Goal: Task Accomplishment & Management: Manage account settings

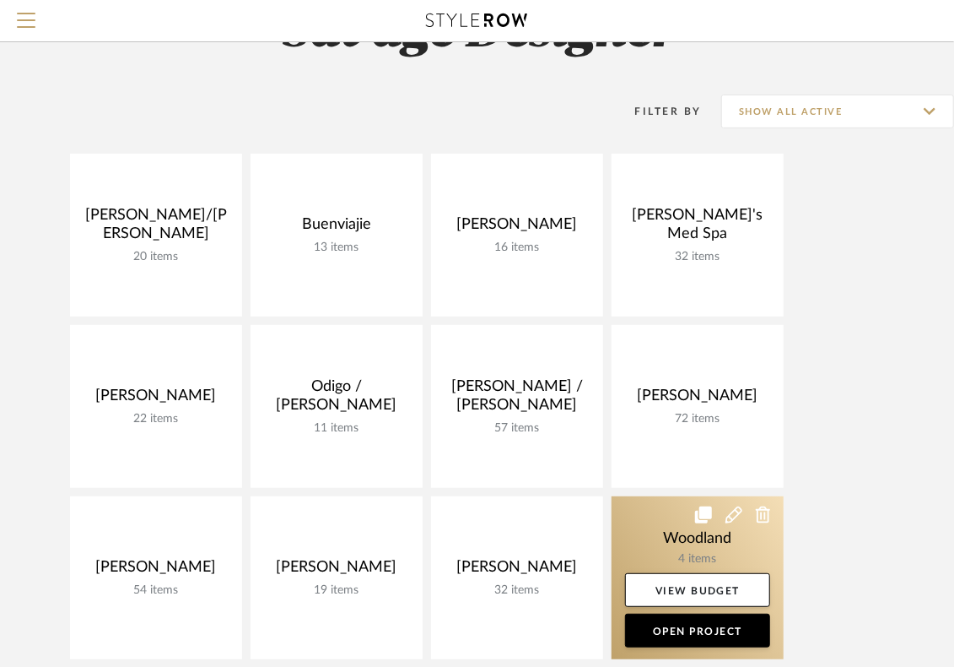
scroll to position [112, 0]
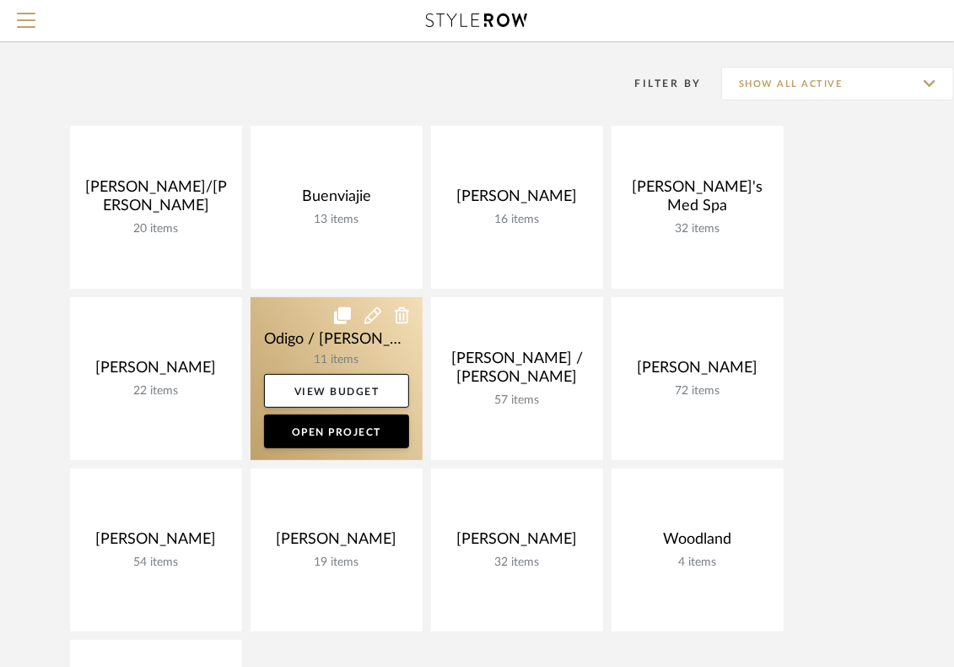
click at [318, 353] on link at bounding box center [337, 378] width 172 height 163
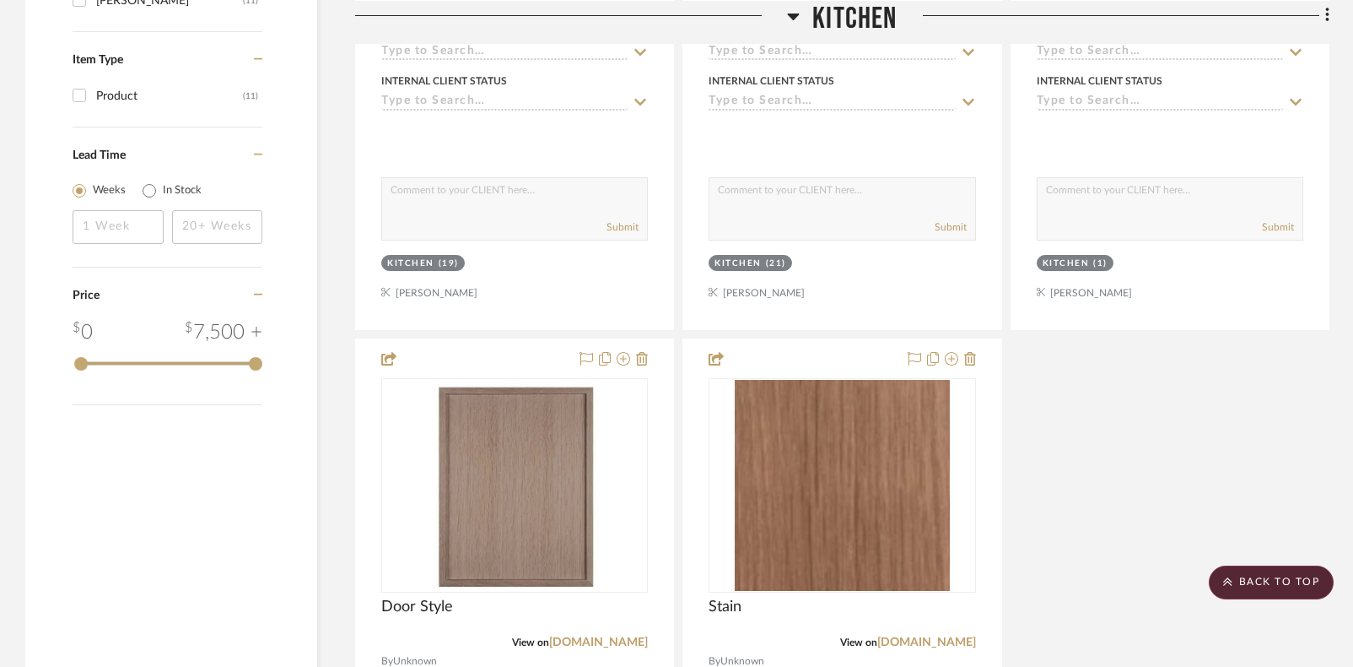
scroll to position [2250, 0]
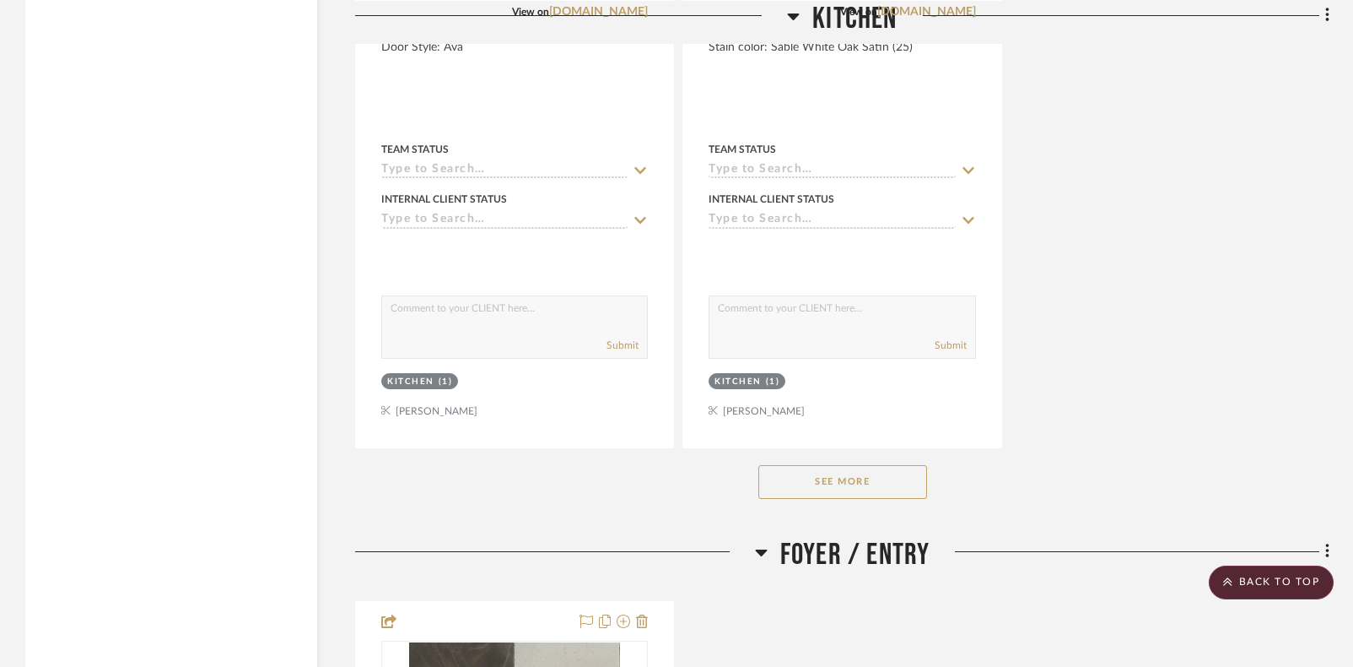
click at [849, 483] on button "See More" at bounding box center [843, 482] width 169 height 34
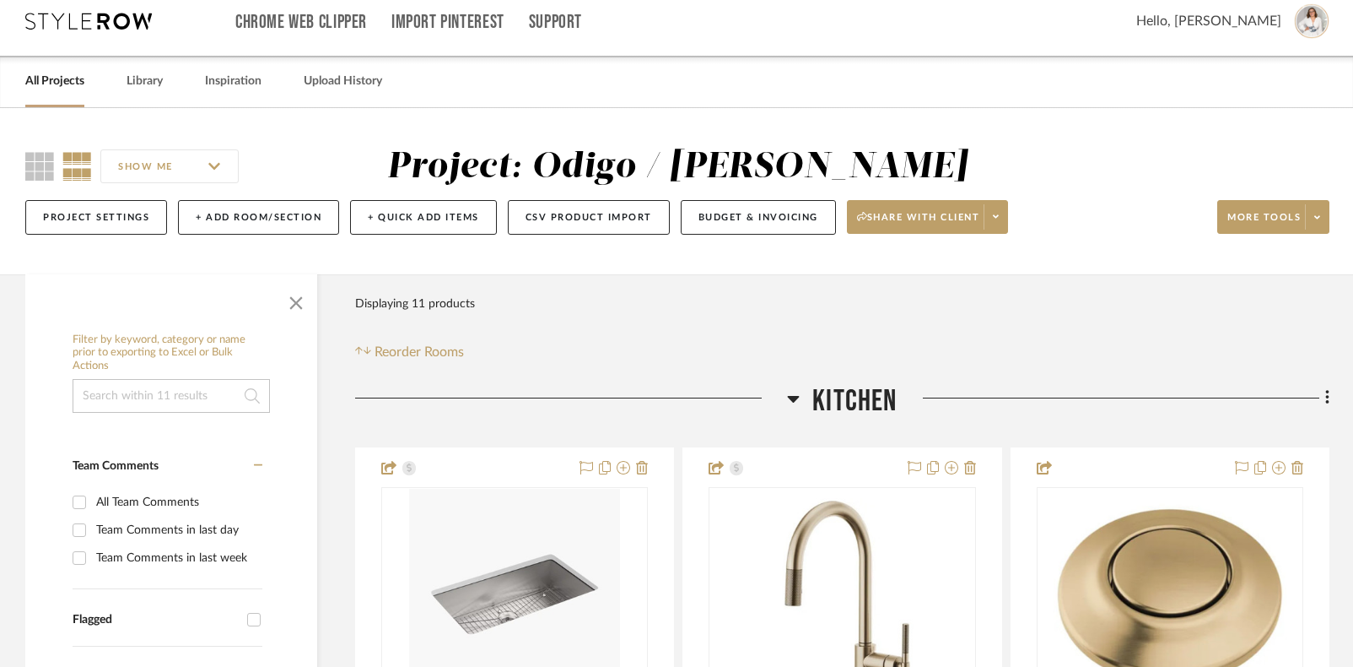
scroll to position [0, 0]
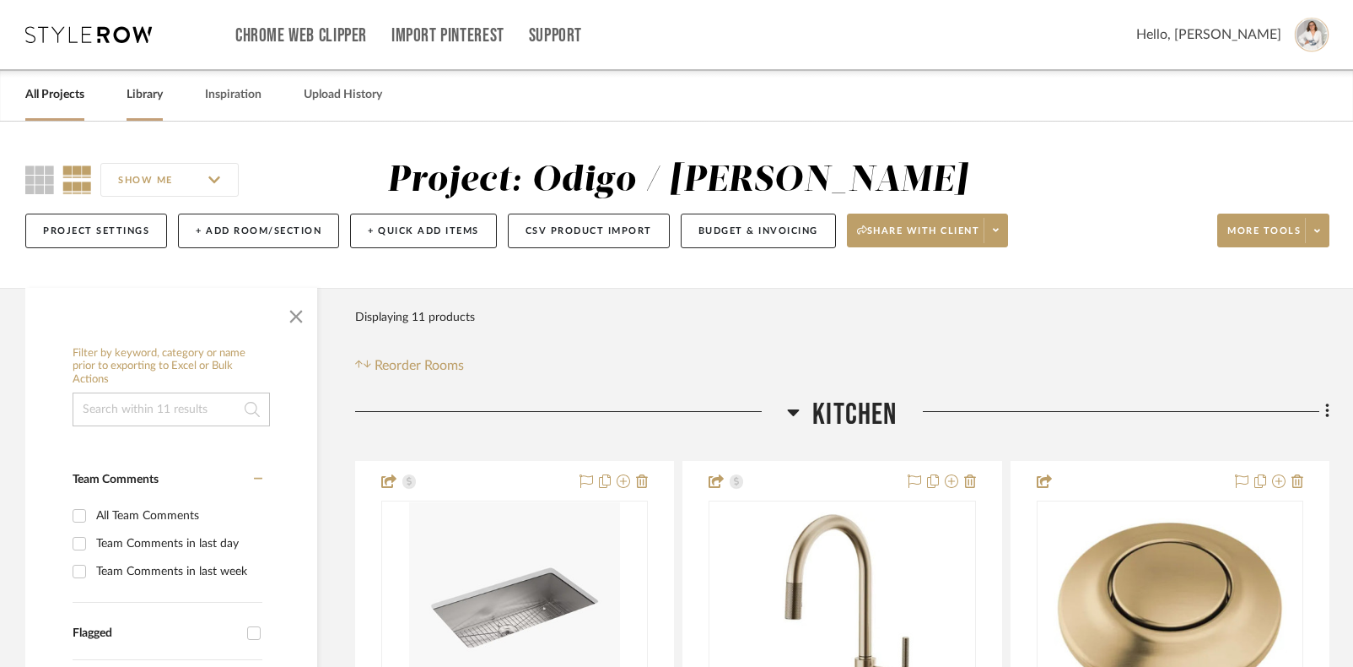
click at [159, 97] on link "Library" at bounding box center [145, 95] width 36 height 23
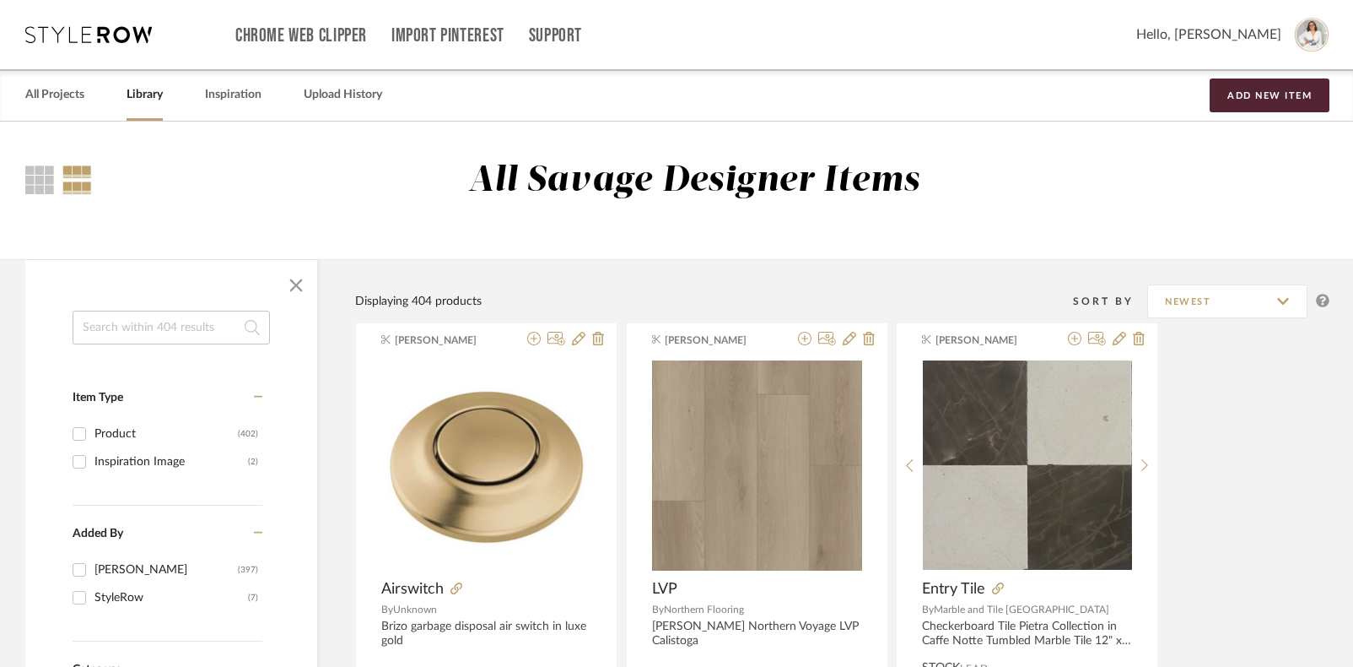
click at [135, 328] on input at bounding box center [171, 328] width 197 height 34
type input "trim"
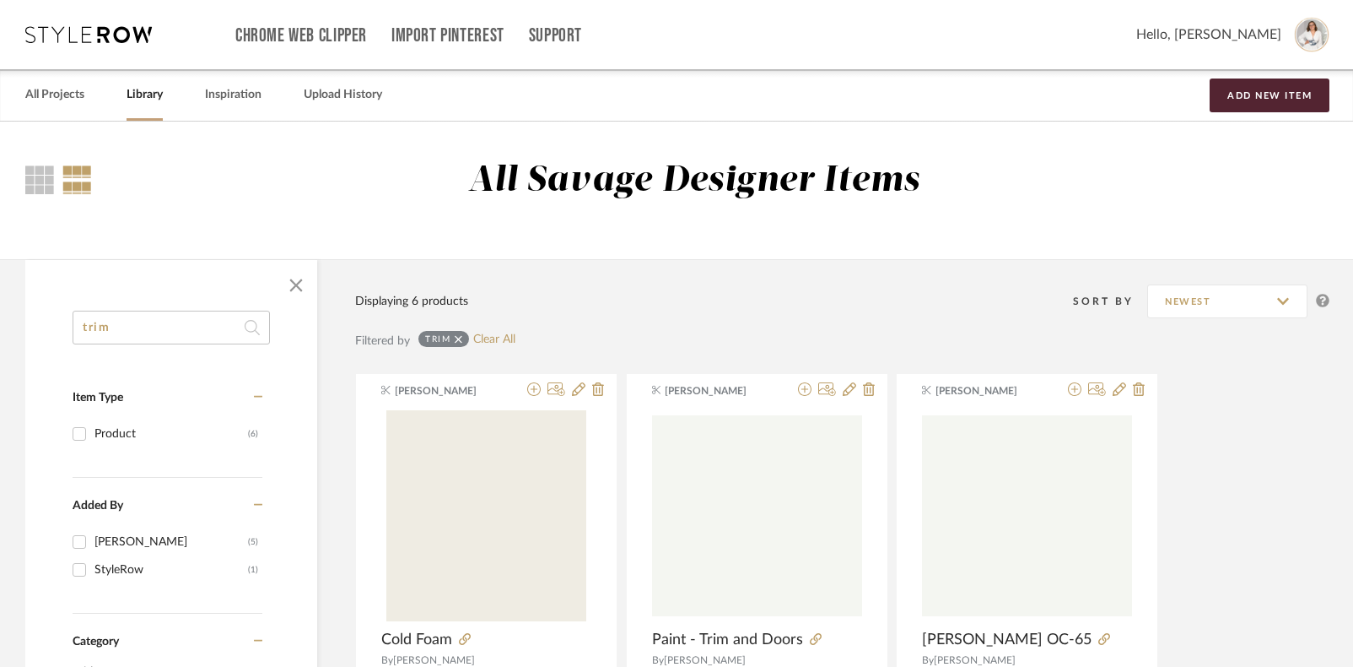
drag, startPoint x: 161, startPoint y: 338, endPoint x: 35, endPoint y: 340, distance: 125.7
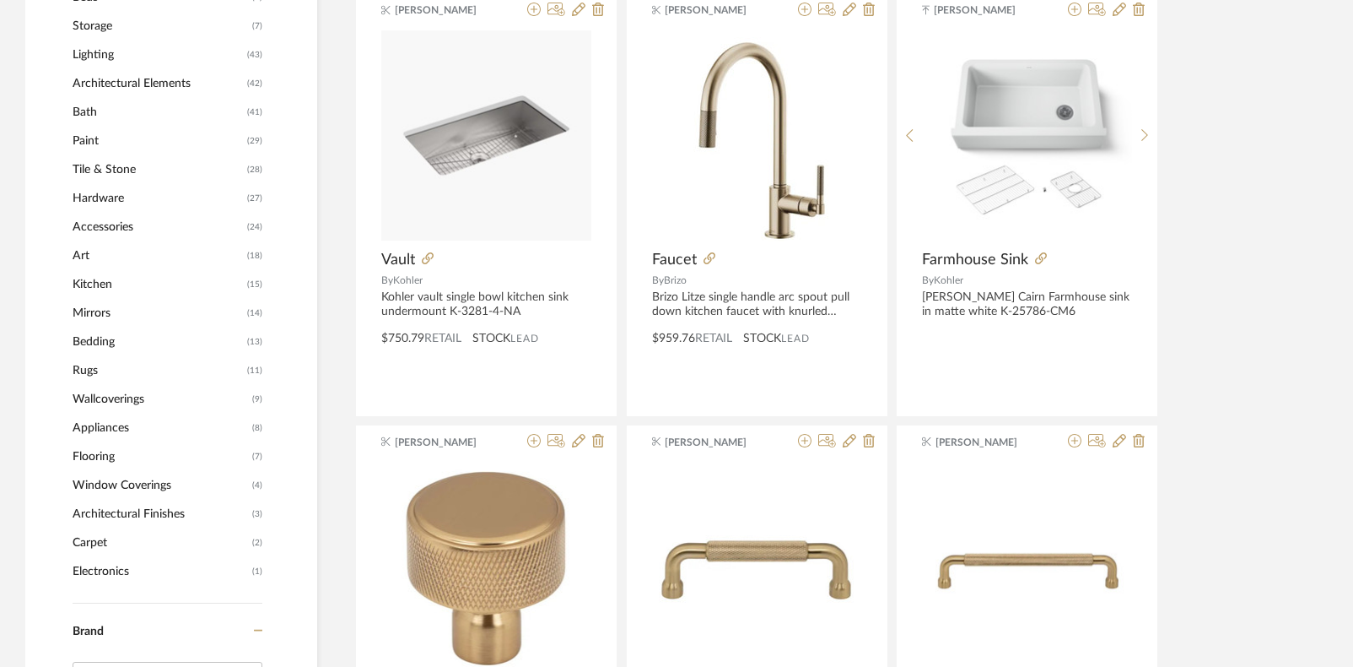
scroll to position [787, 0]
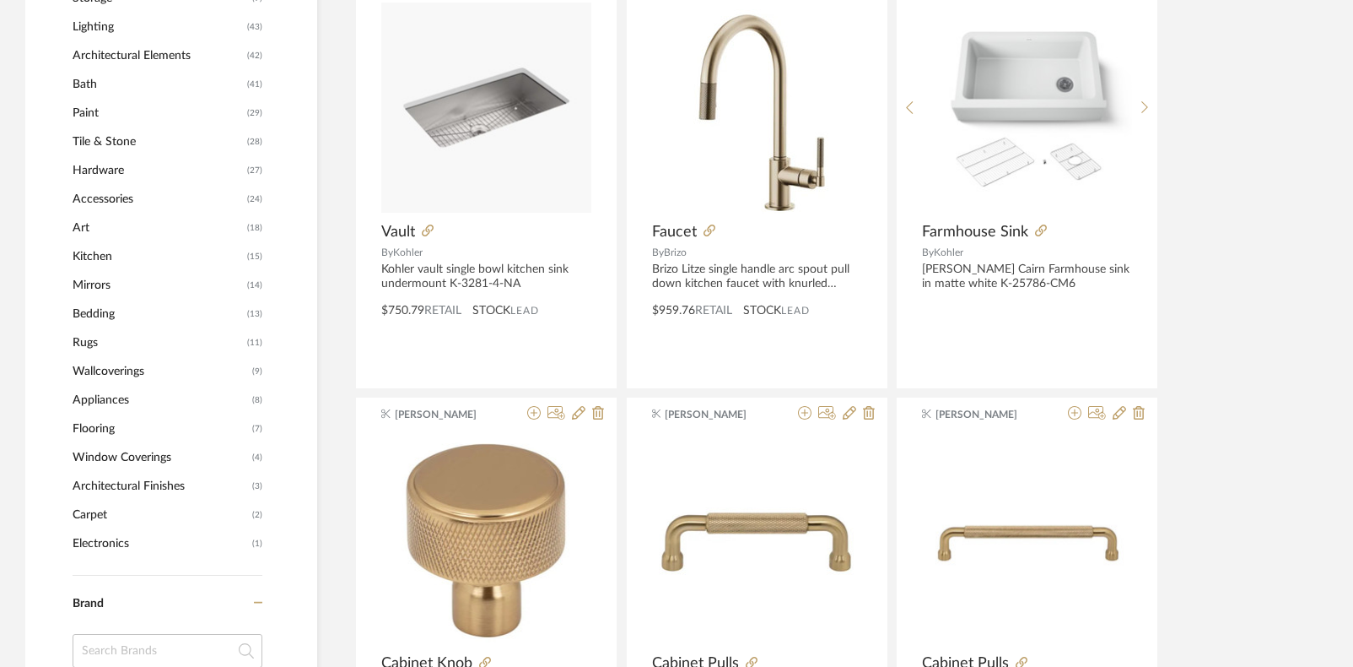
click at [150, 489] on span "Architectural Finishes" at bounding box center [161, 486] width 176 height 29
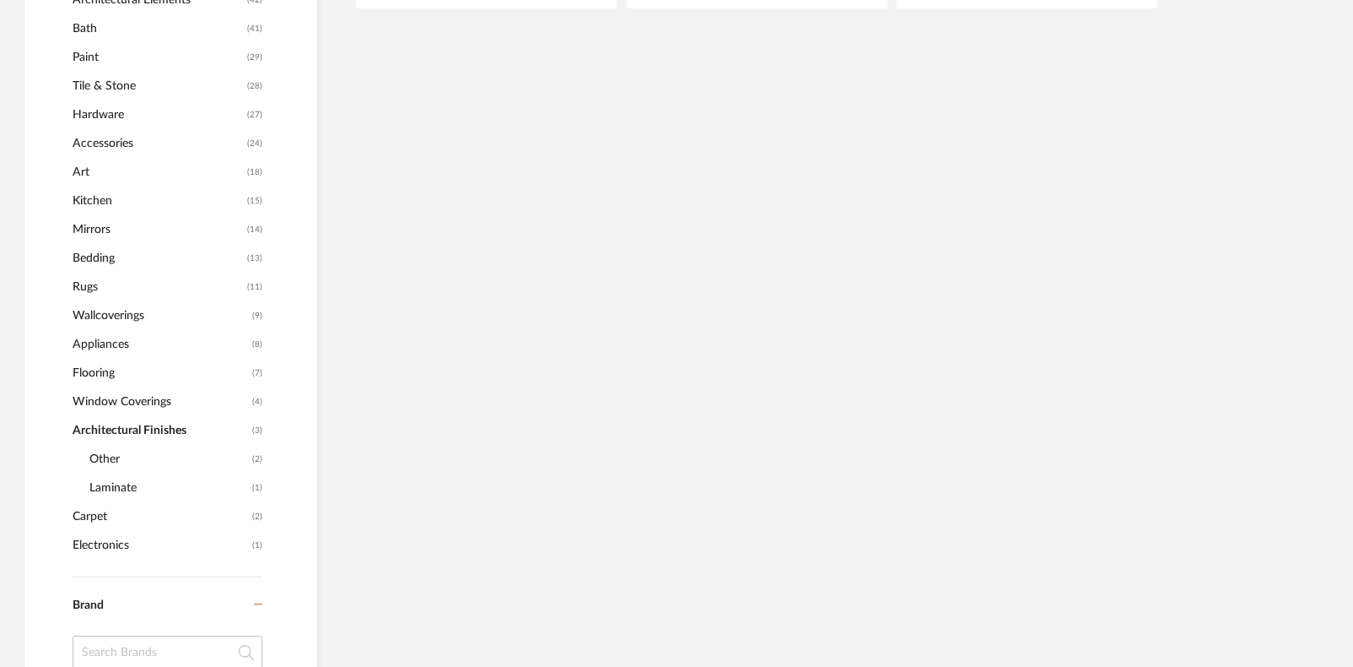
scroll to position [757, 0]
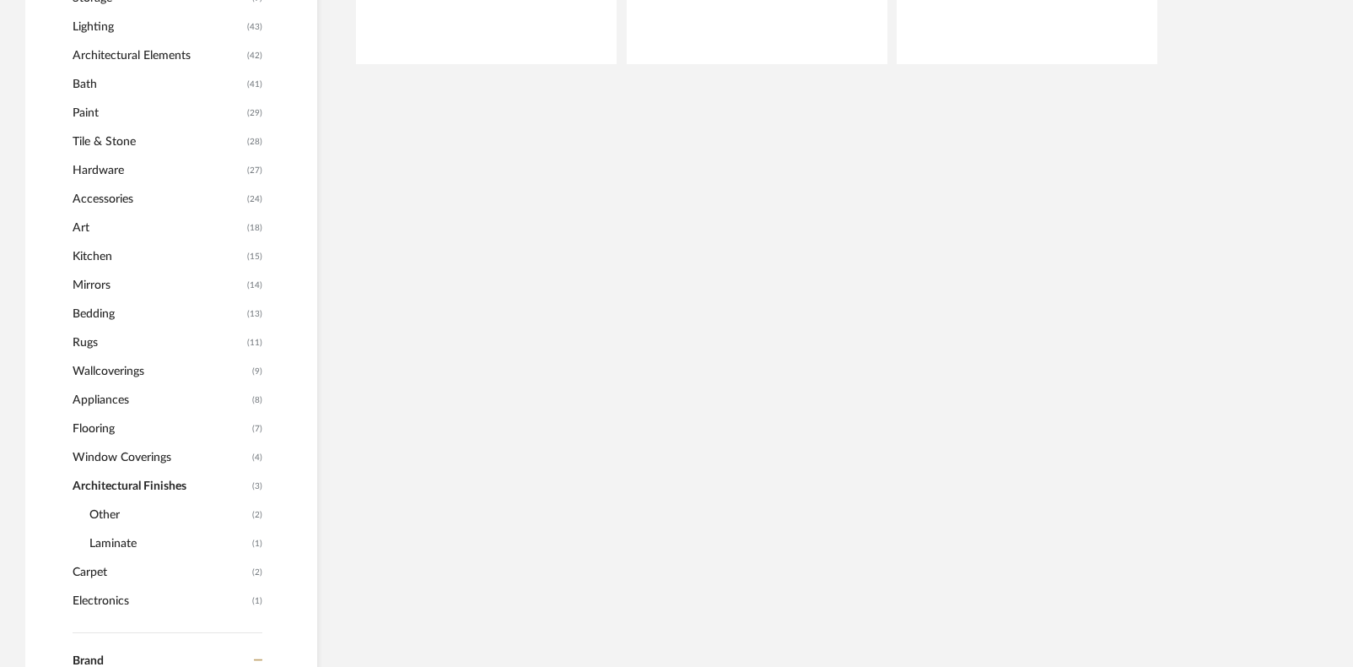
click at [150, 489] on span "Architectural Finishes" at bounding box center [161, 486] width 176 height 29
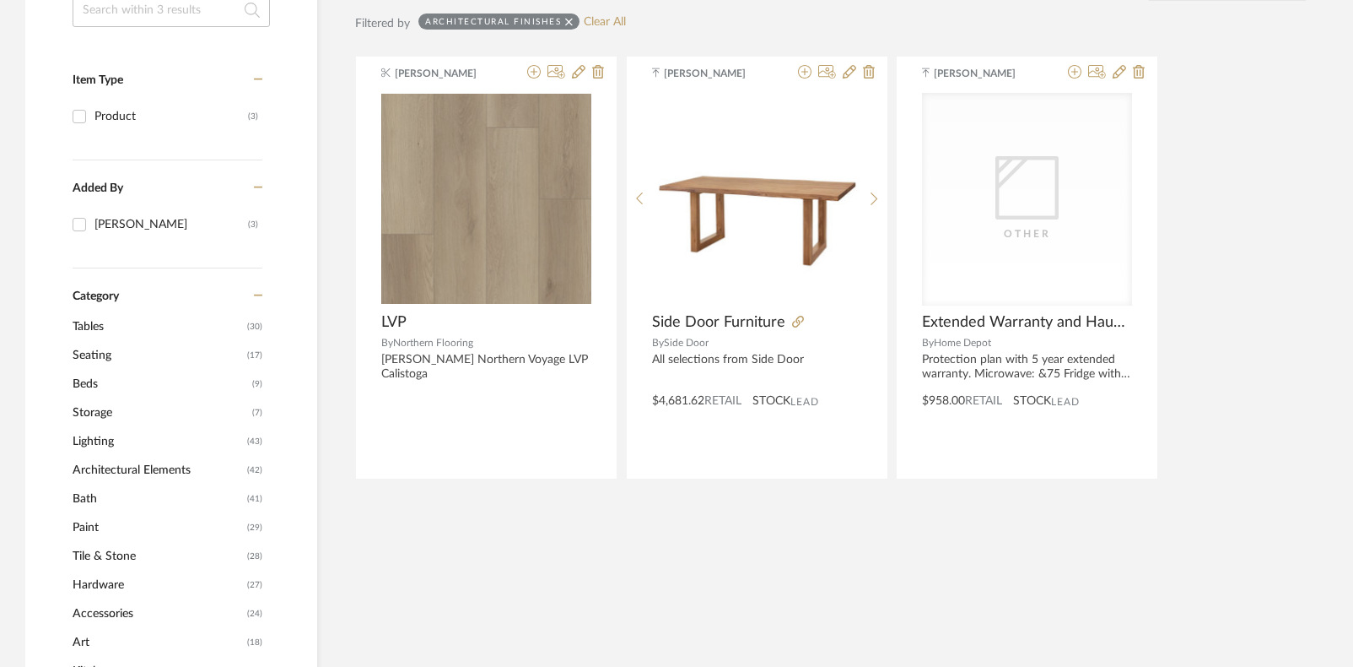
scroll to position [307, 0]
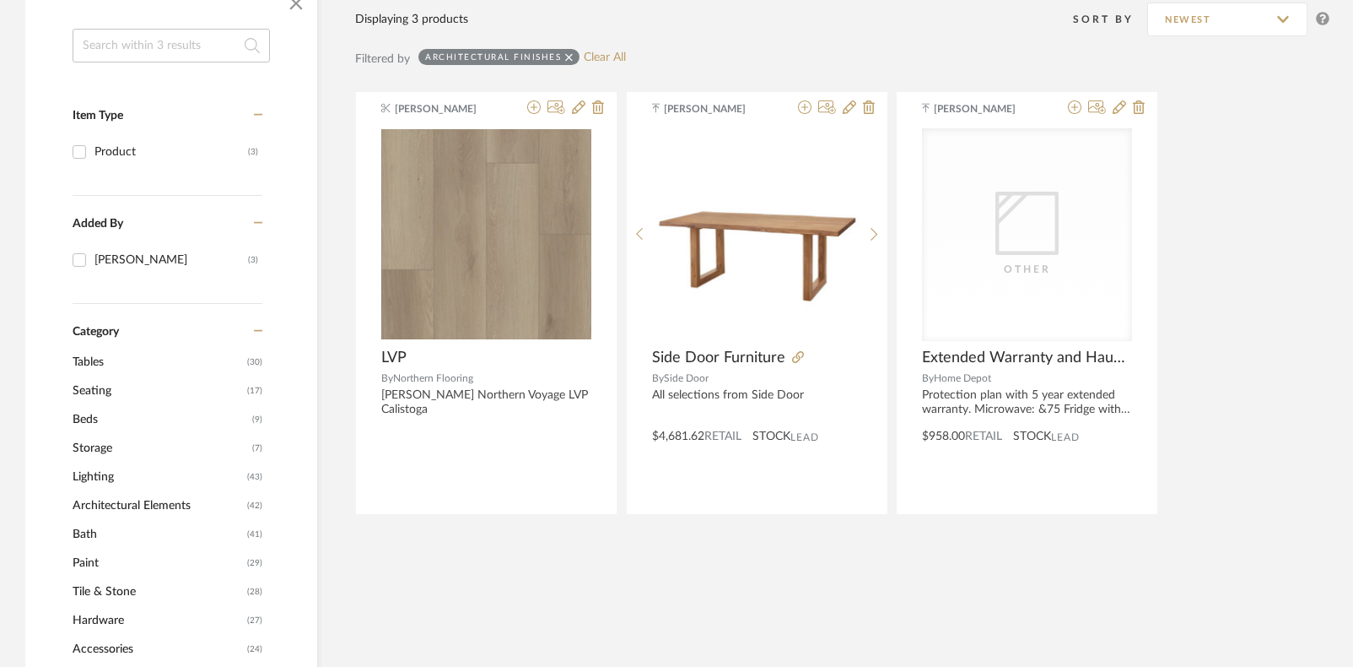
click at [139, 504] on span "Architectural Elements" at bounding box center [158, 505] width 170 height 29
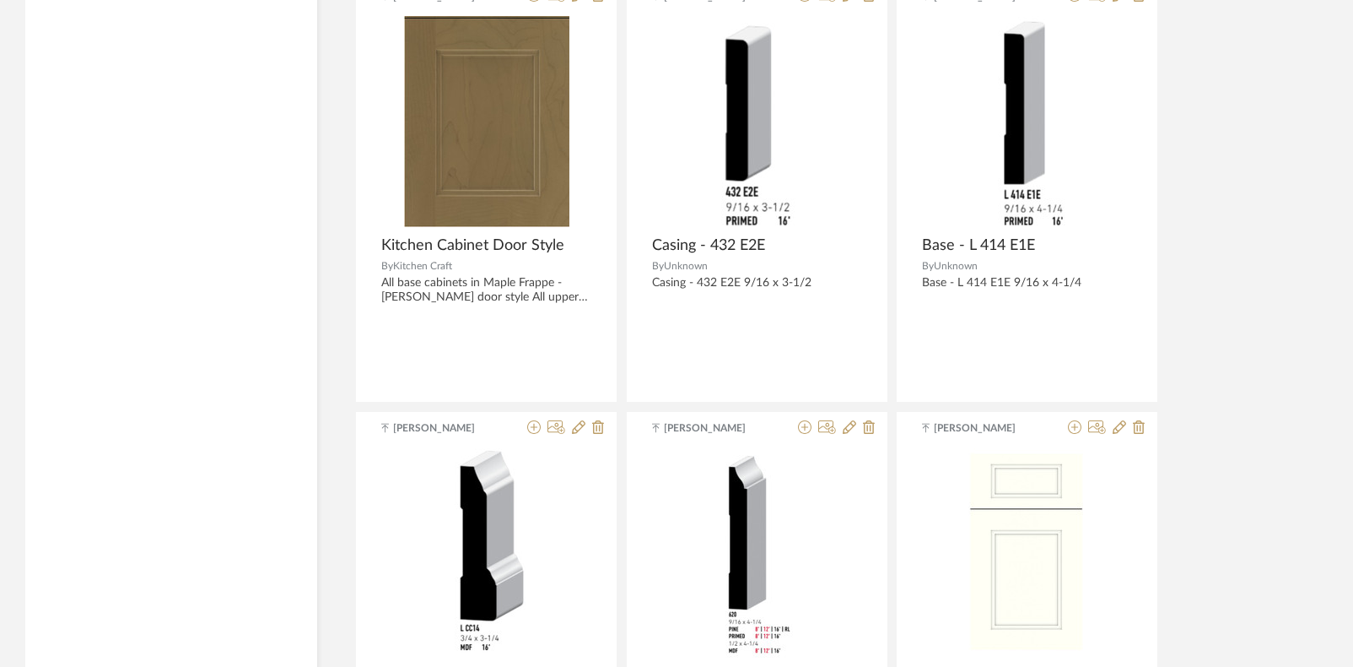
scroll to position [2894, 0]
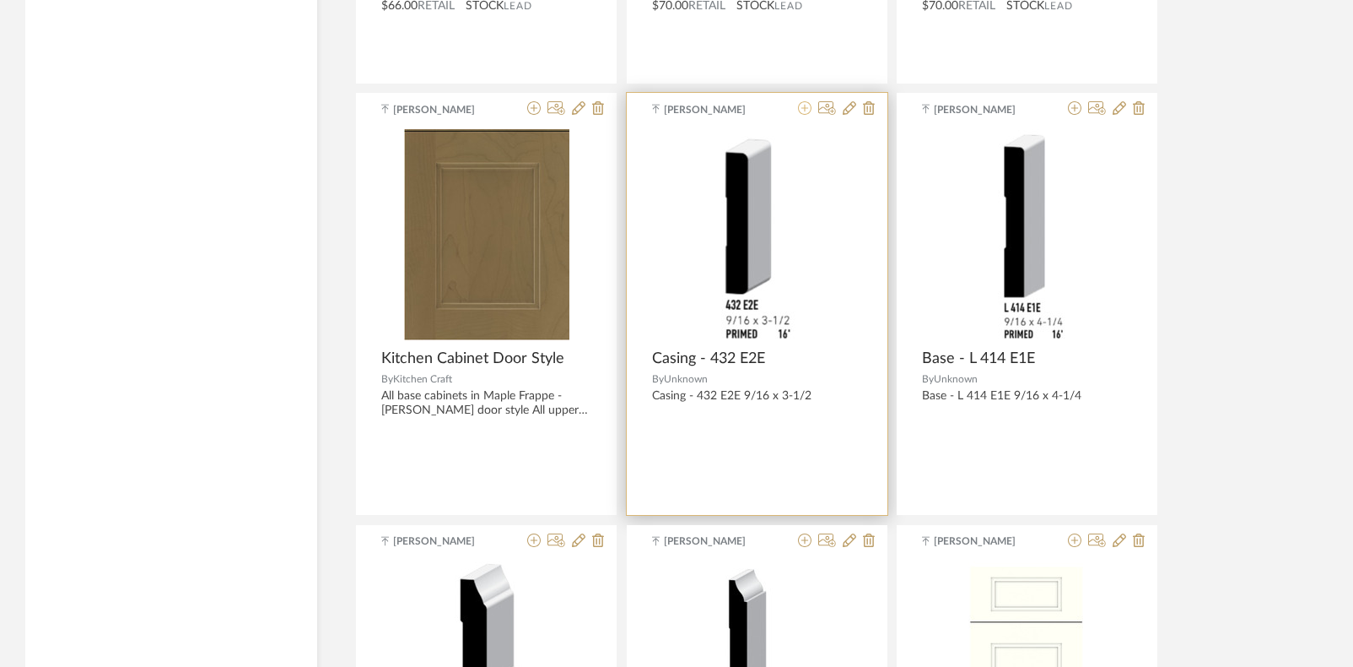
click at [807, 104] on icon at bounding box center [805, 108] width 14 height 14
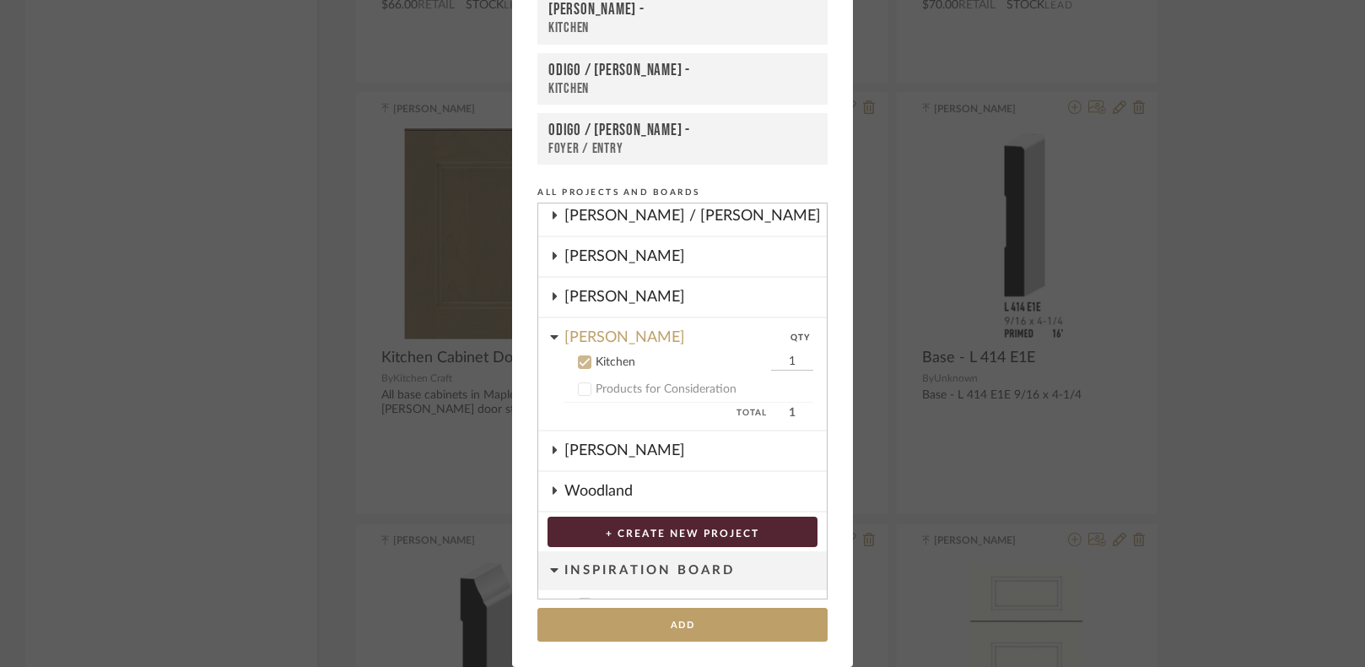
scroll to position [261, 0]
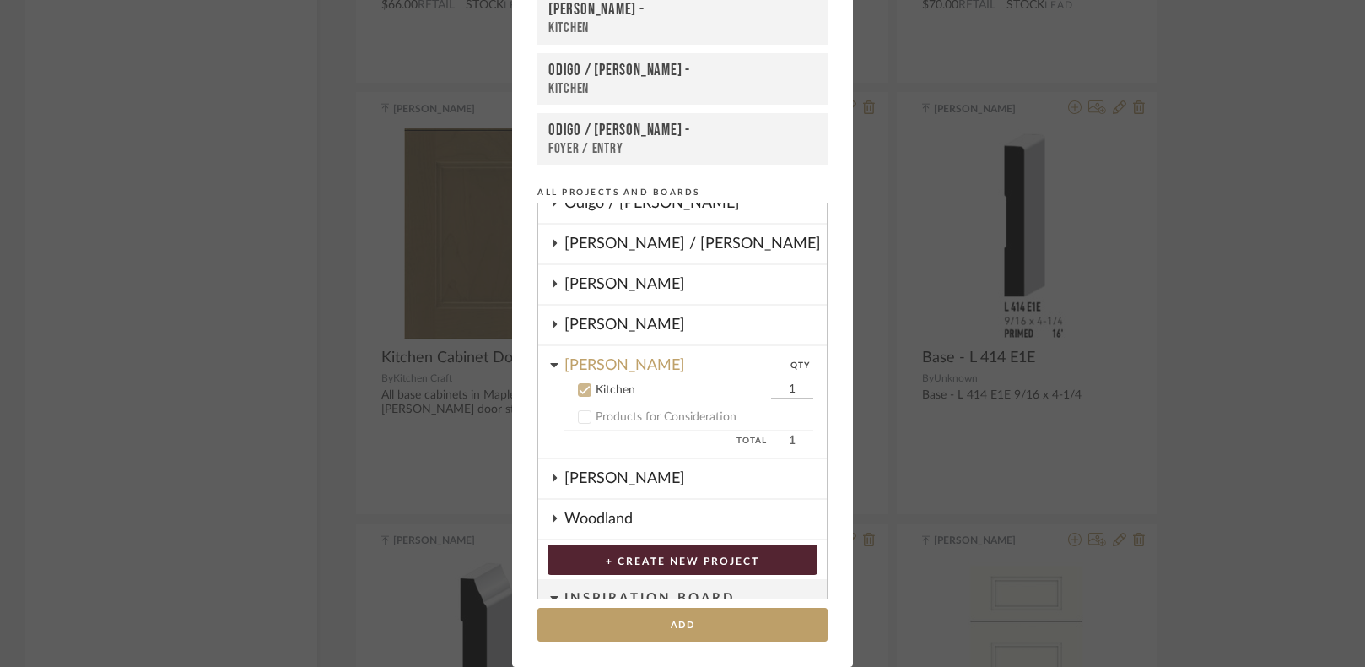
click at [579, 389] on icon at bounding box center [585, 390] width 12 height 12
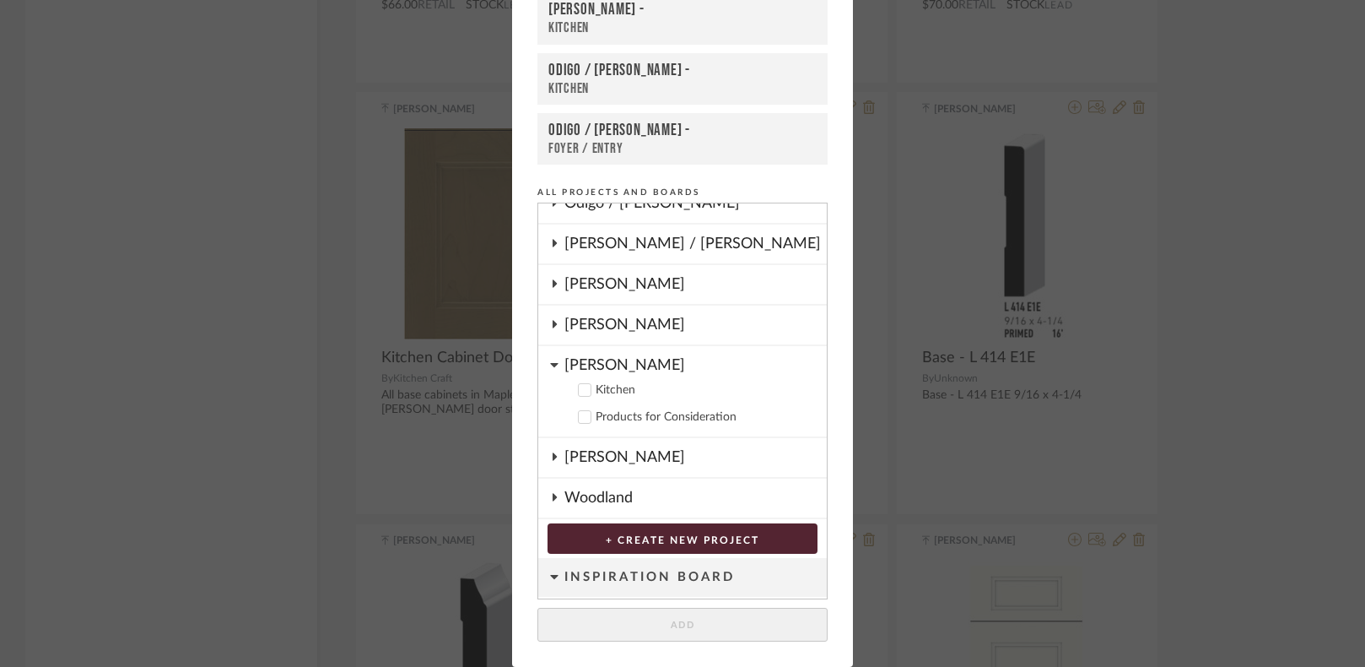
click at [551, 366] on icon at bounding box center [554, 365] width 8 height 14
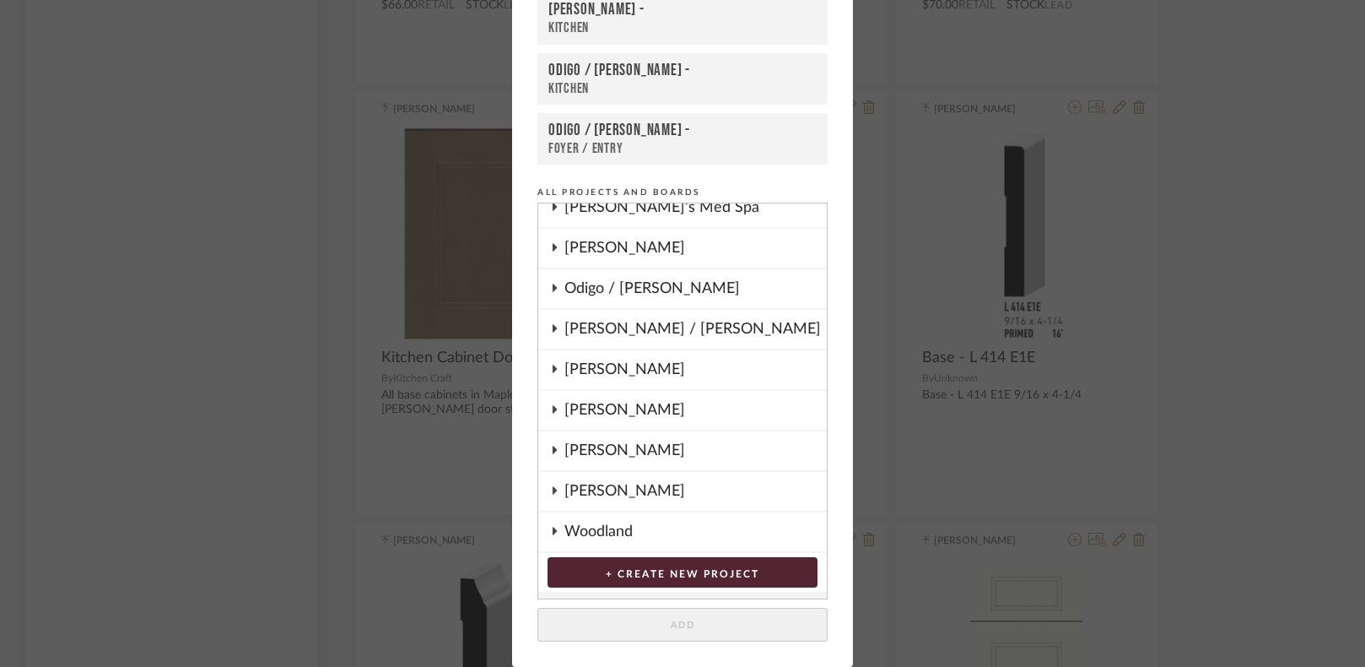
scroll to position [149, 0]
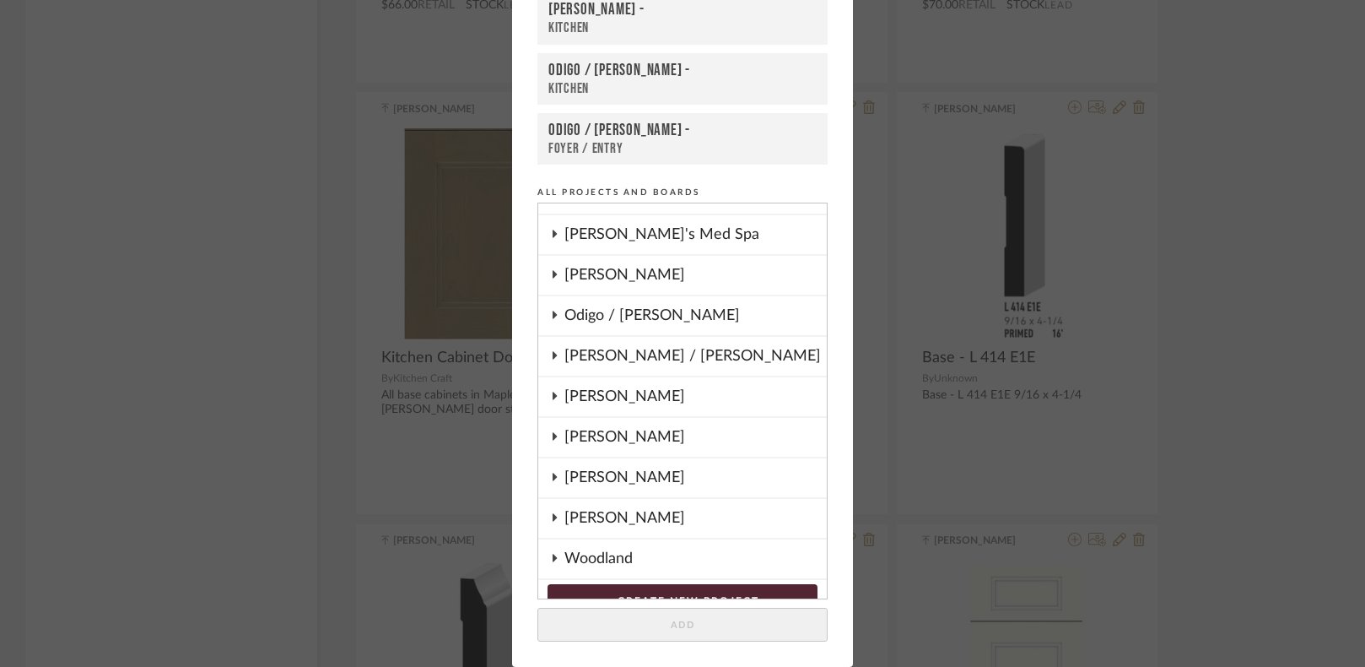
click at [622, 329] on div "Odigo / [PERSON_NAME]" at bounding box center [695, 315] width 262 height 39
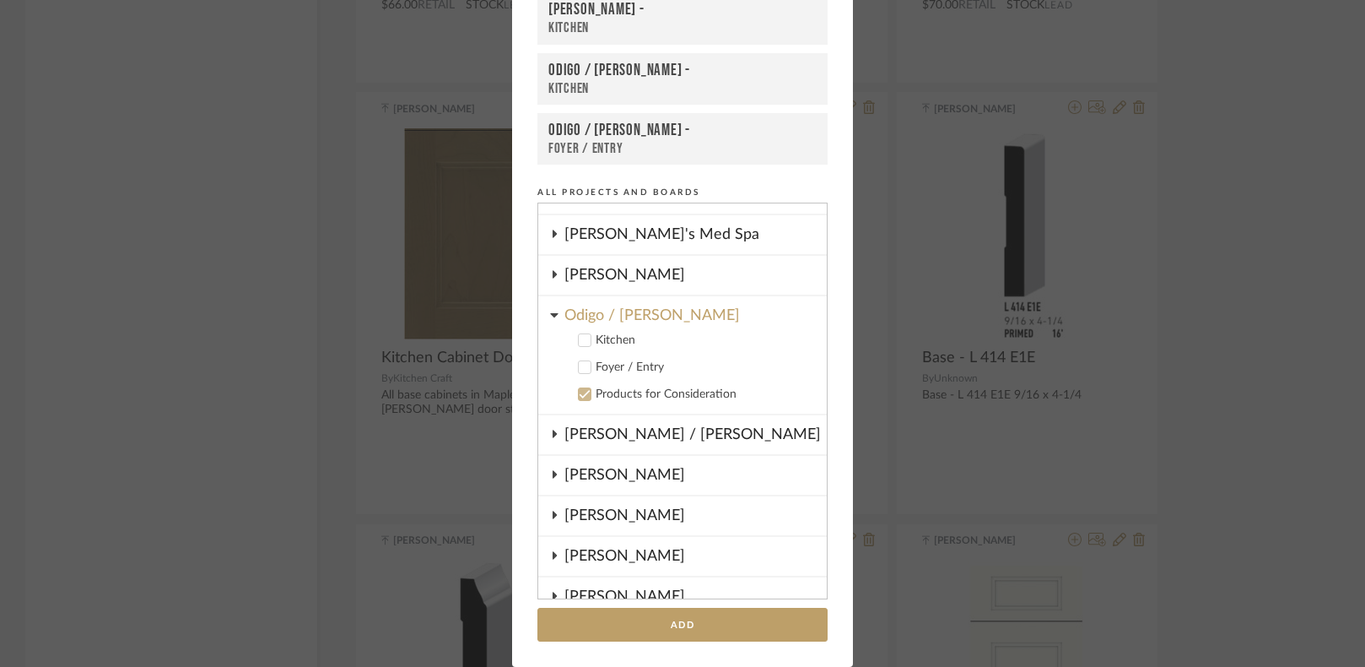
click at [576, 332] on label "Kitchen" at bounding box center [689, 340] width 250 height 17
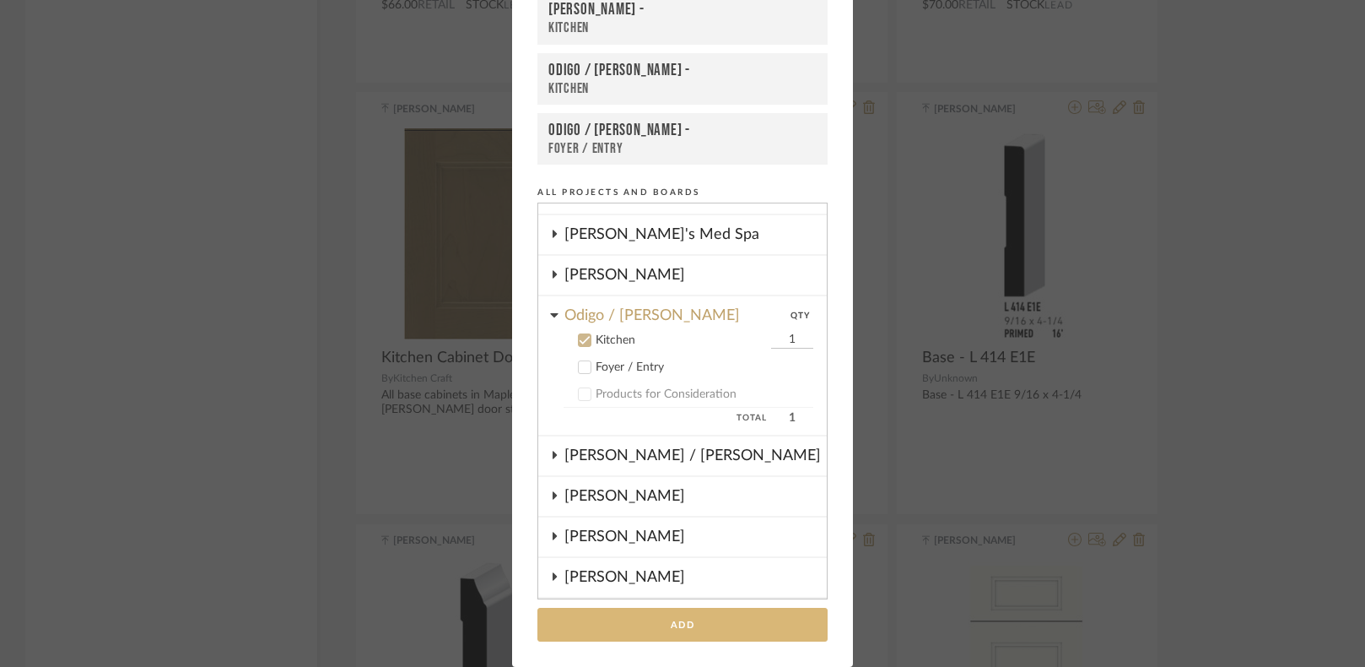
click at [691, 617] on button "Add" at bounding box center [682, 625] width 290 height 35
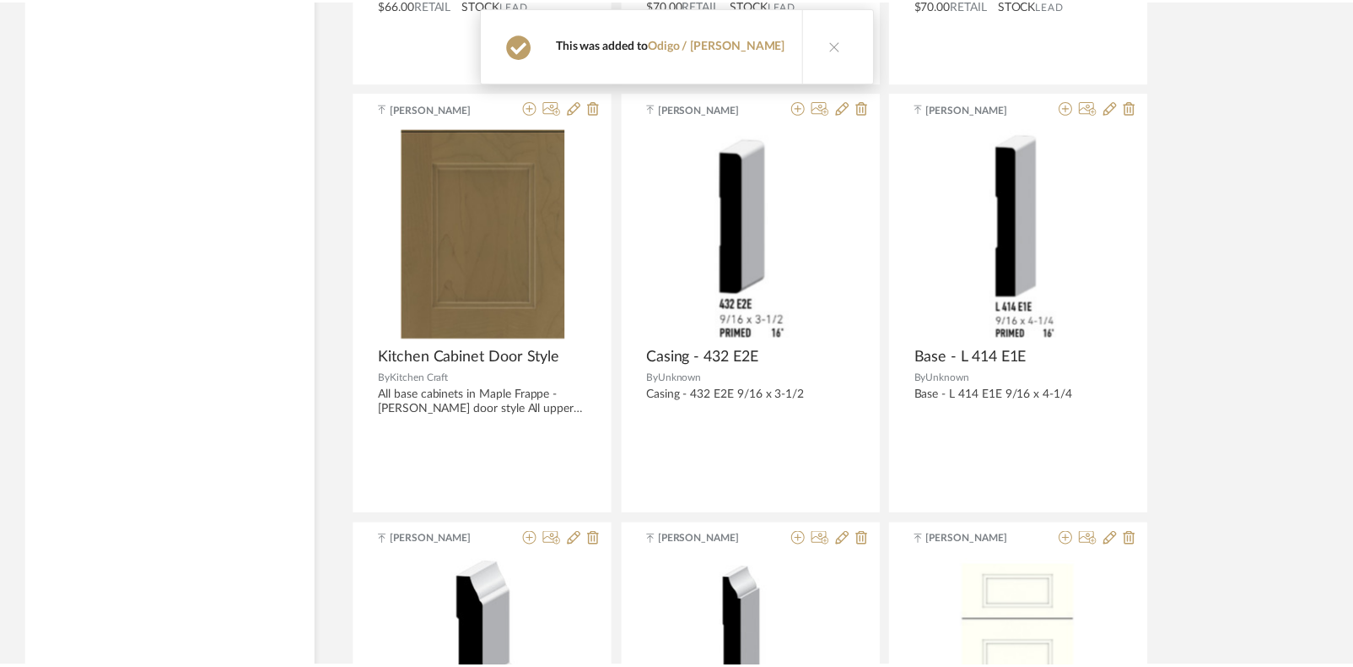
scroll to position [2894, 0]
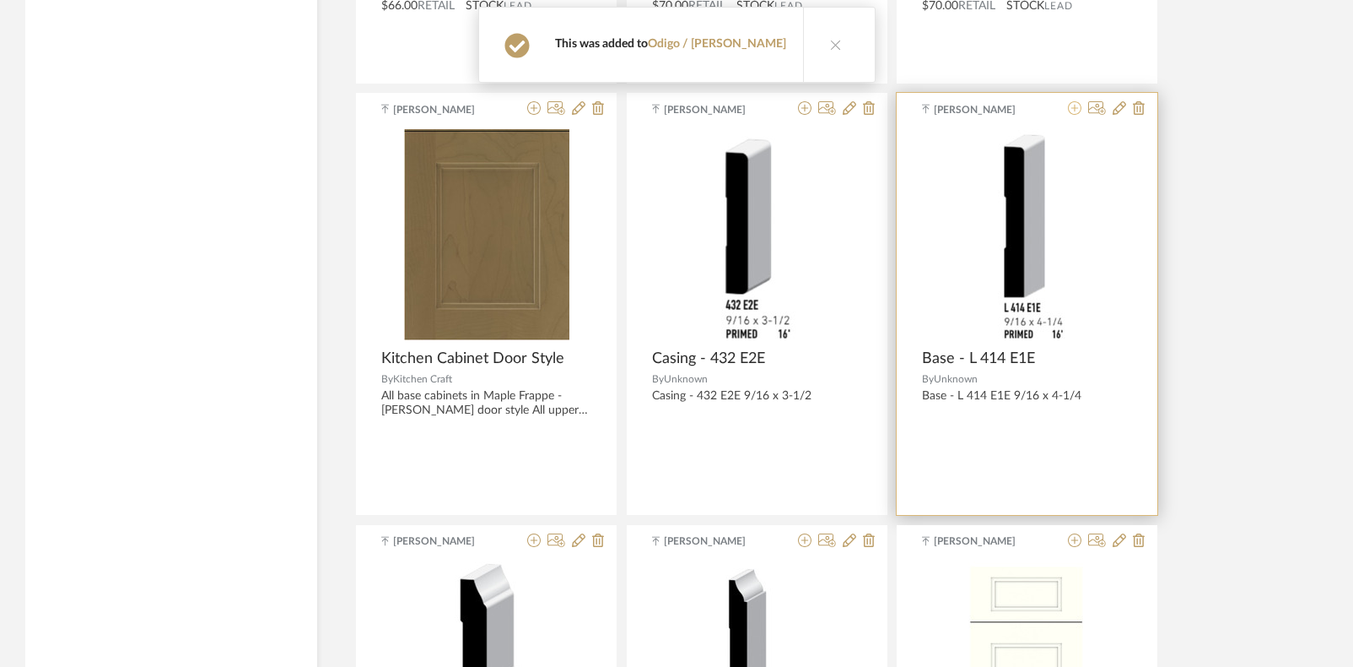
click at [965, 107] on icon at bounding box center [1075, 108] width 14 height 14
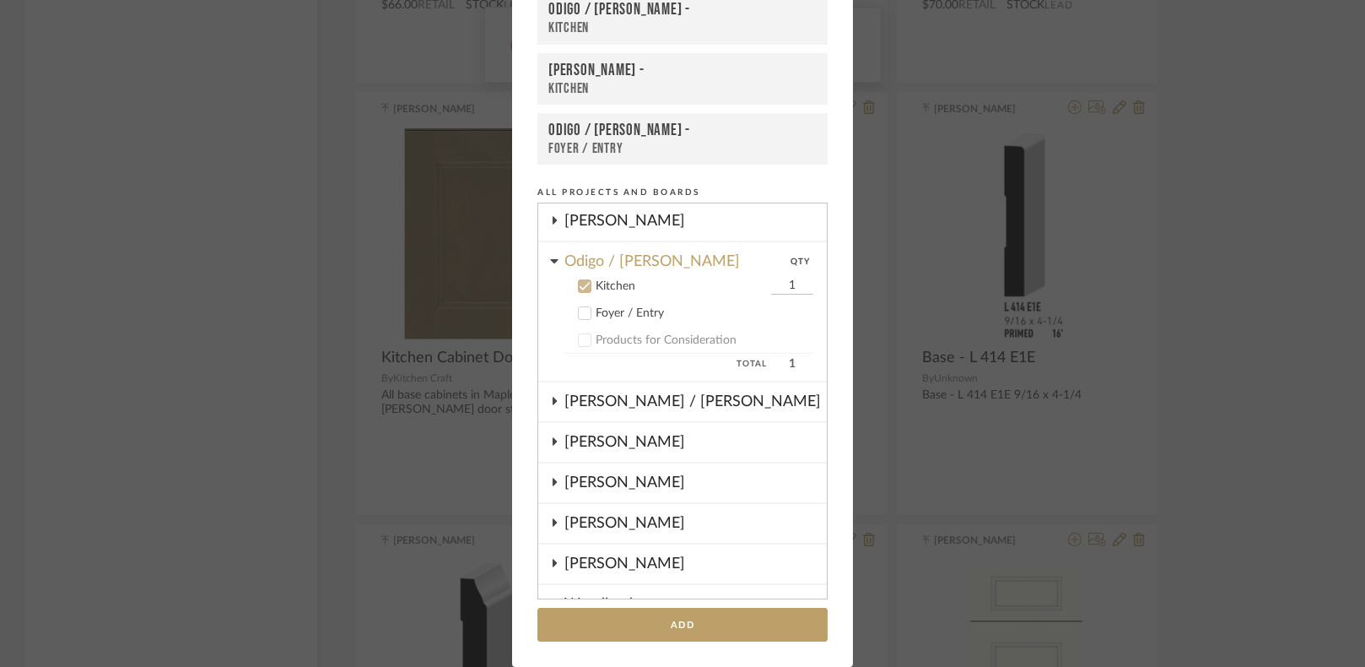
scroll to position [159, 0]
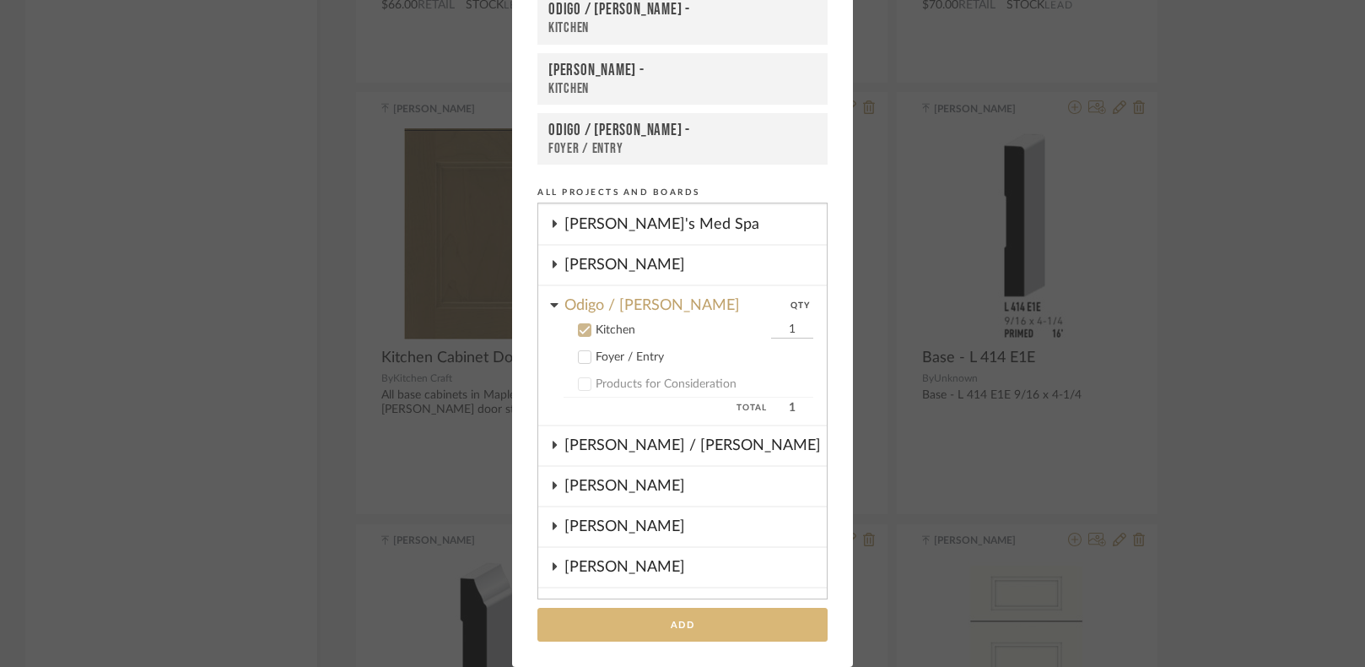
click at [687, 632] on button "Add" at bounding box center [682, 625] width 290 height 35
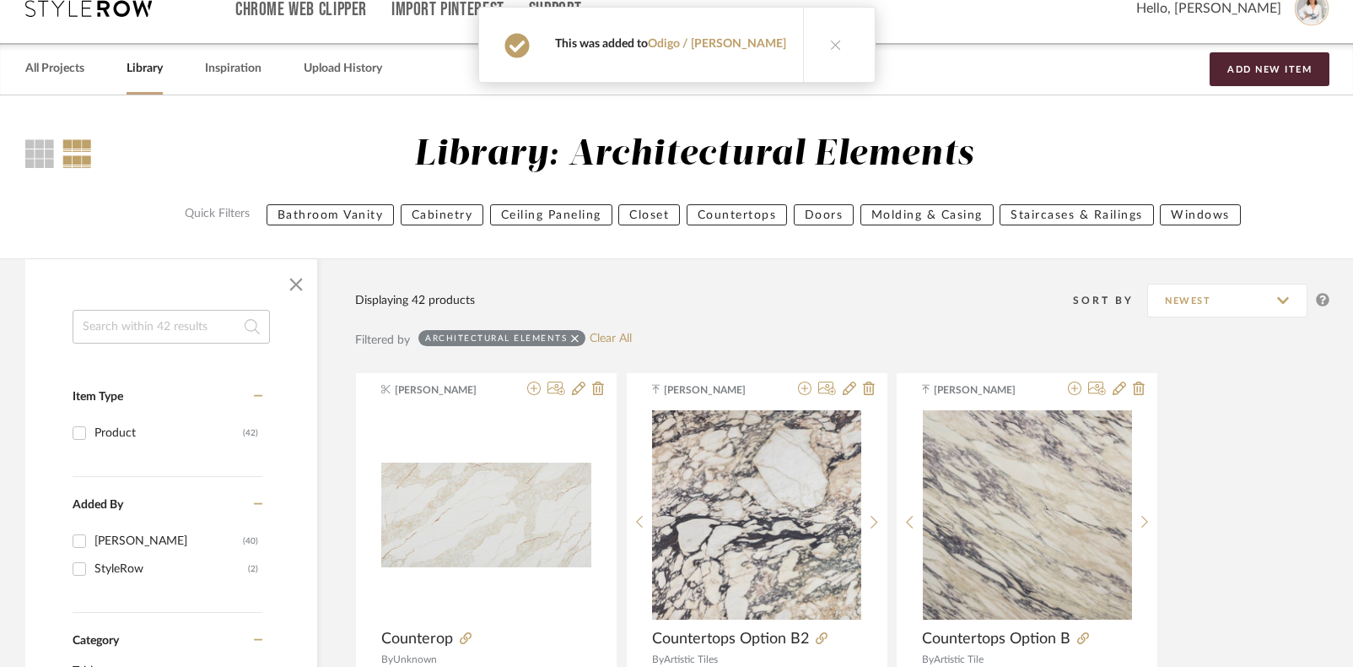
scroll to position [0, 0]
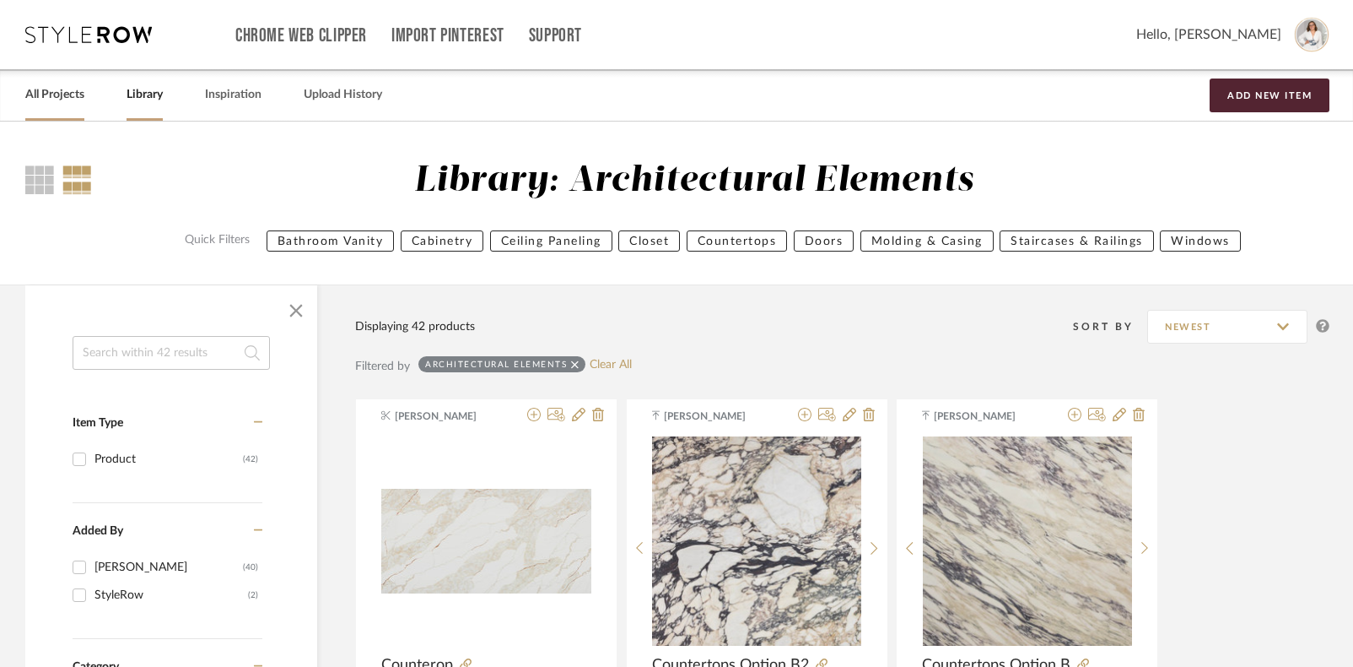
click at [66, 93] on link "All Projects" at bounding box center [54, 95] width 59 height 23
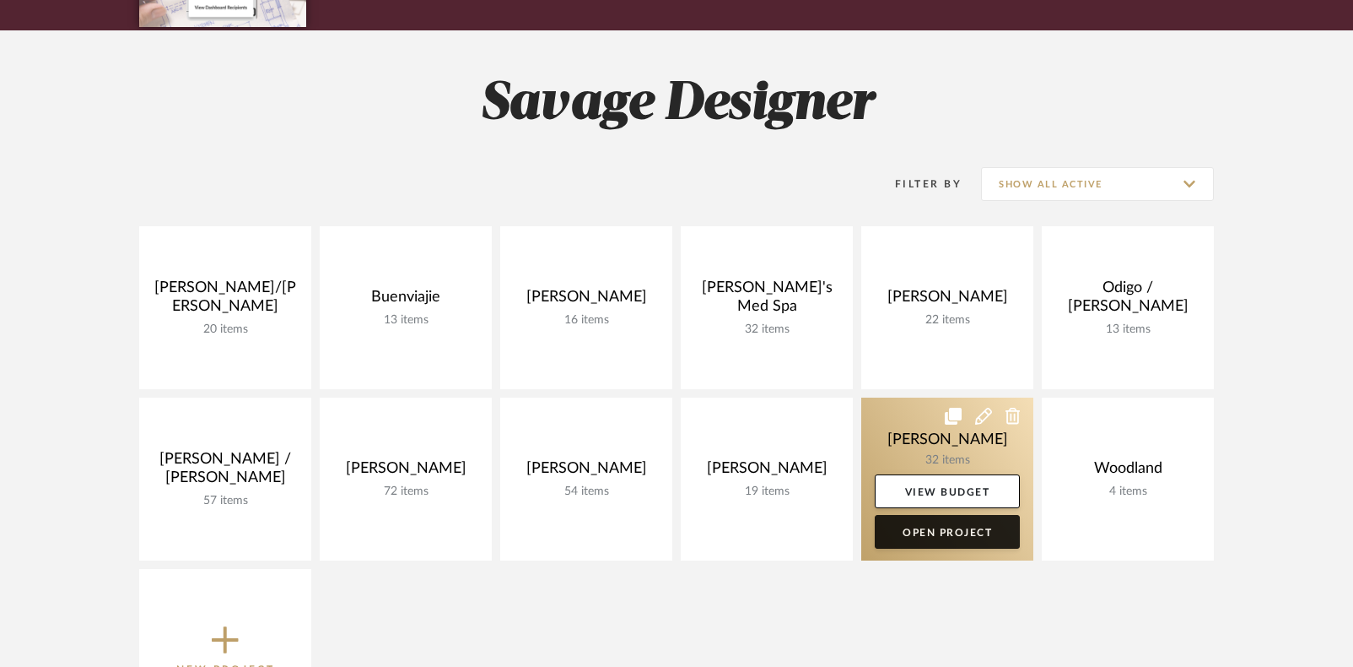
scroll to position [338, 0]
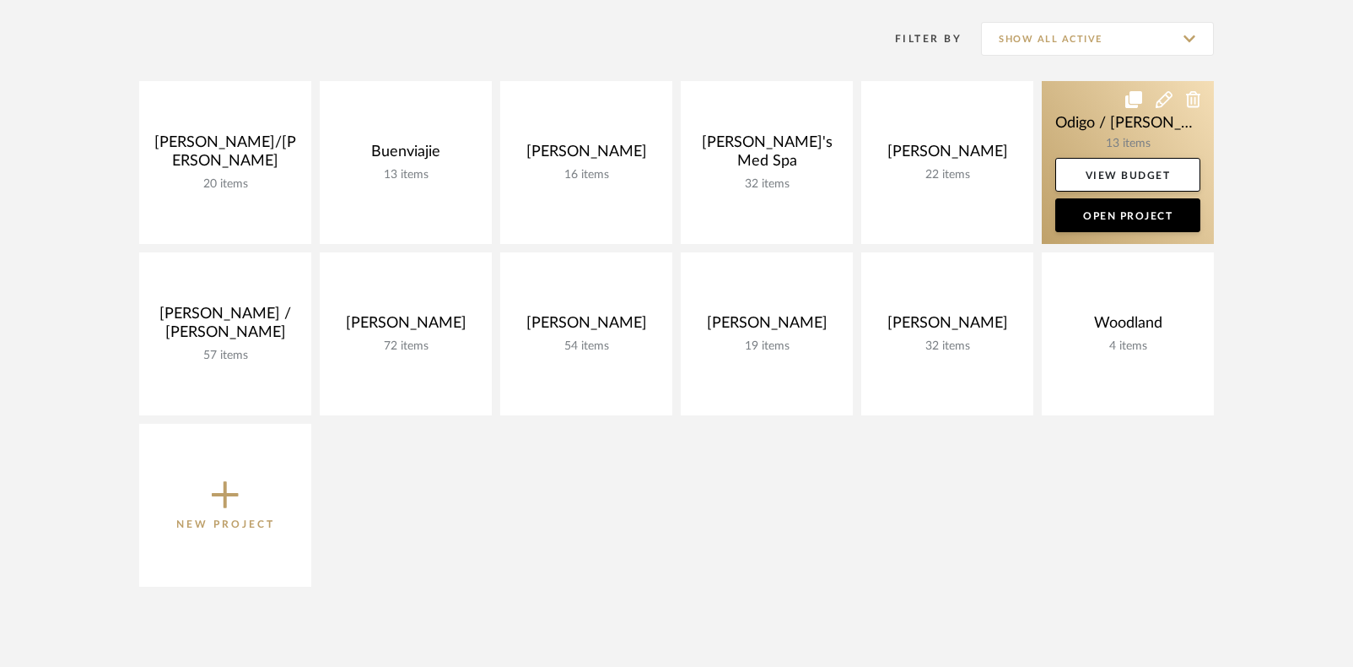
click at [965, 137] on link at bounding box center [1128, 162] width 172 height 163
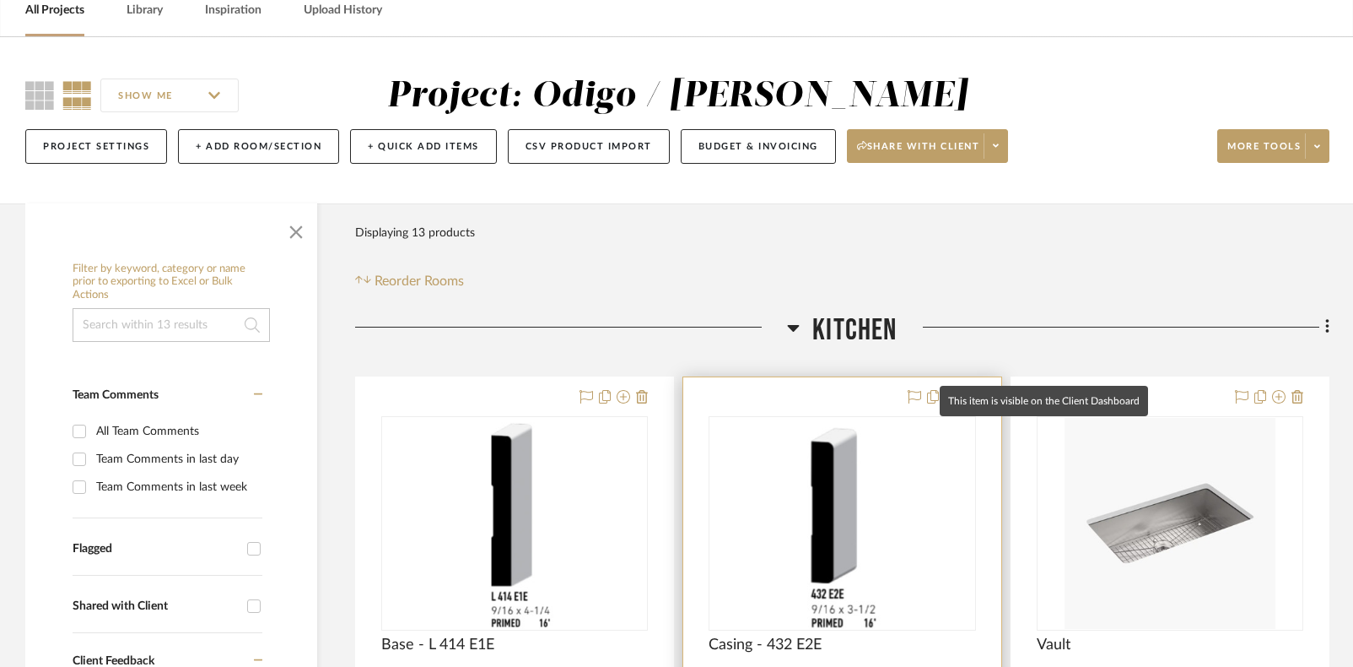
scroll to position [112, 0]
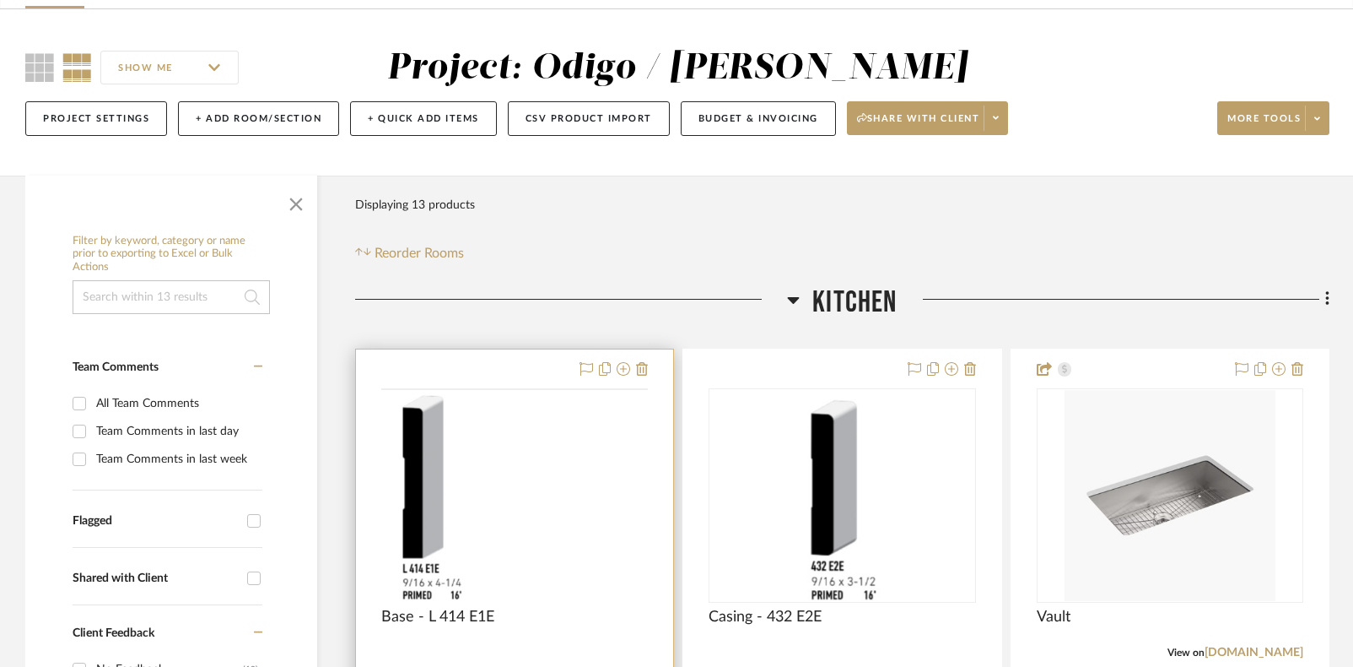
click at [0, 0] on img at bounding box center [0, 0] width 0 height 0
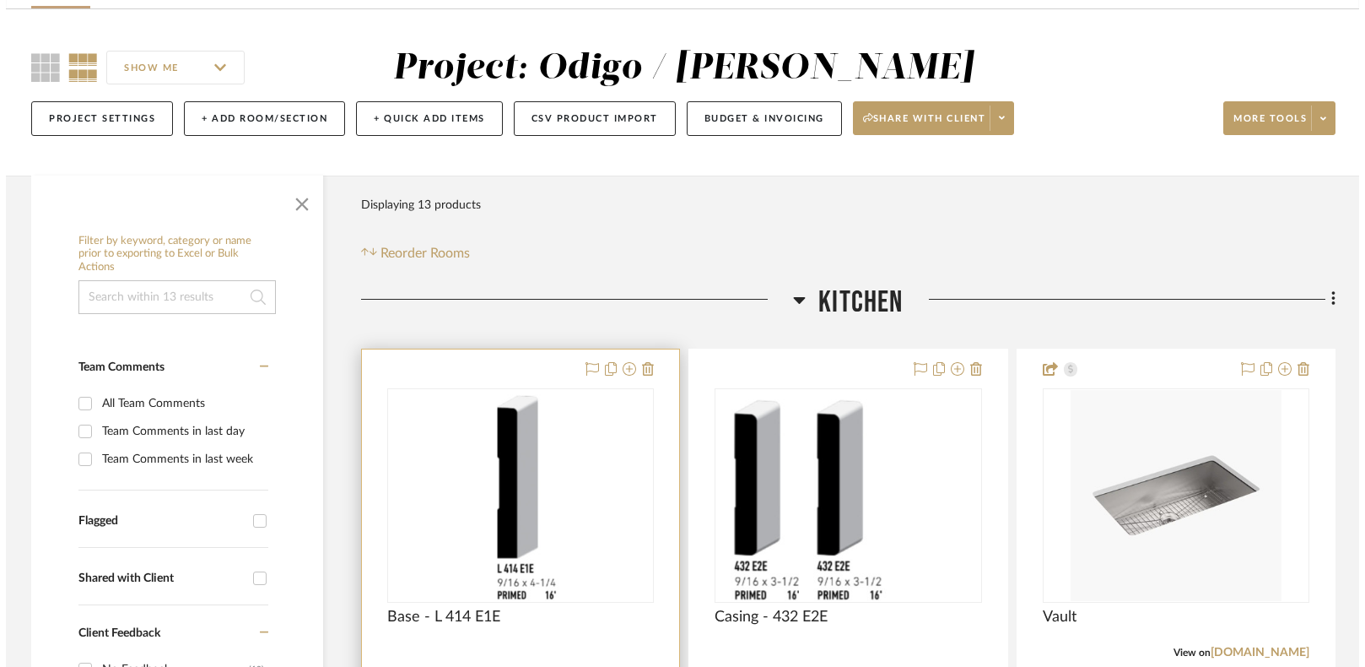
scroll to position [0, 0]
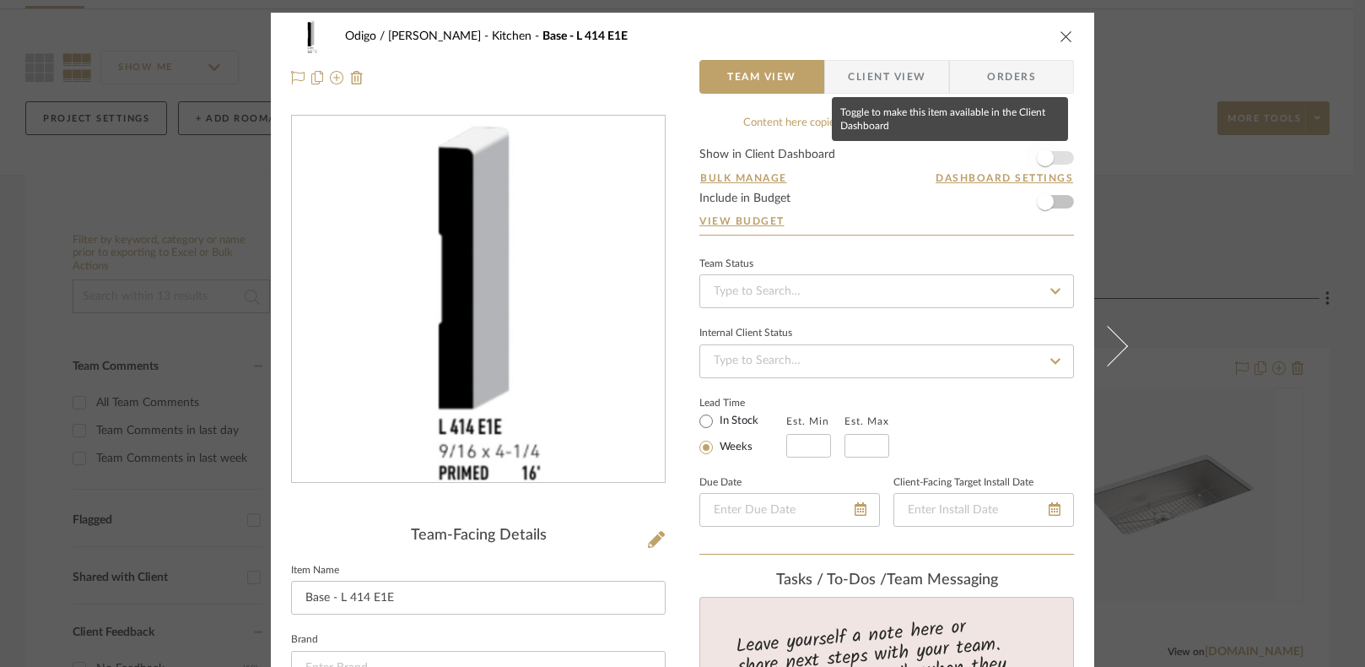
click at [965, 159] on span "button" at bounding box center [1045, 157] width 17 height 17
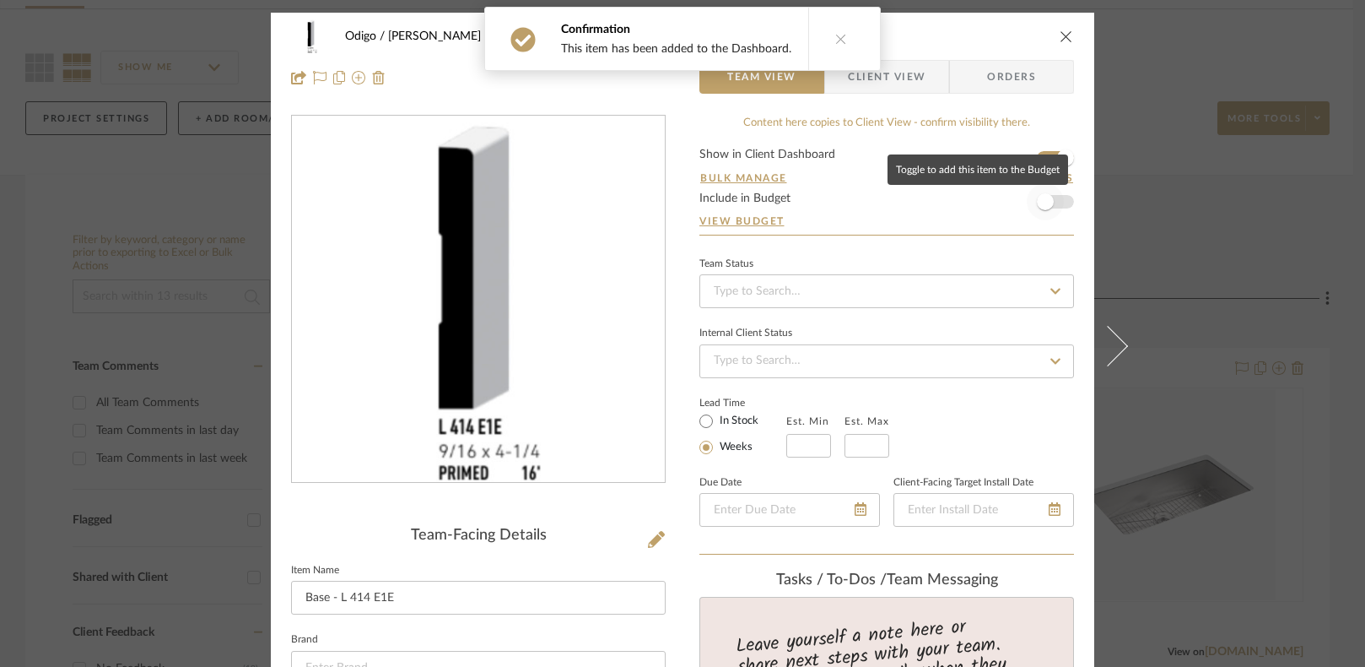
click at [965, 202] on span "button" at bounding box center [1045, 201] width 17 height 17
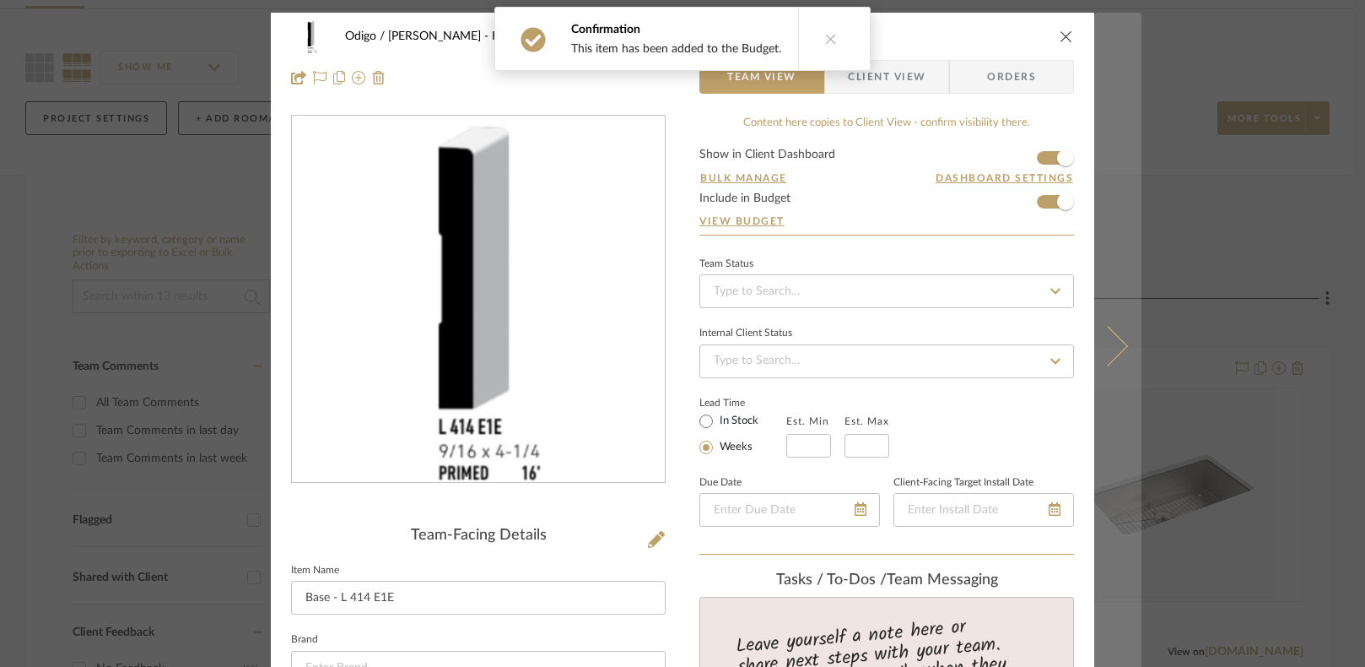
click at [965, 296] on button at bounding box center [1117, 346] width 47 height 667
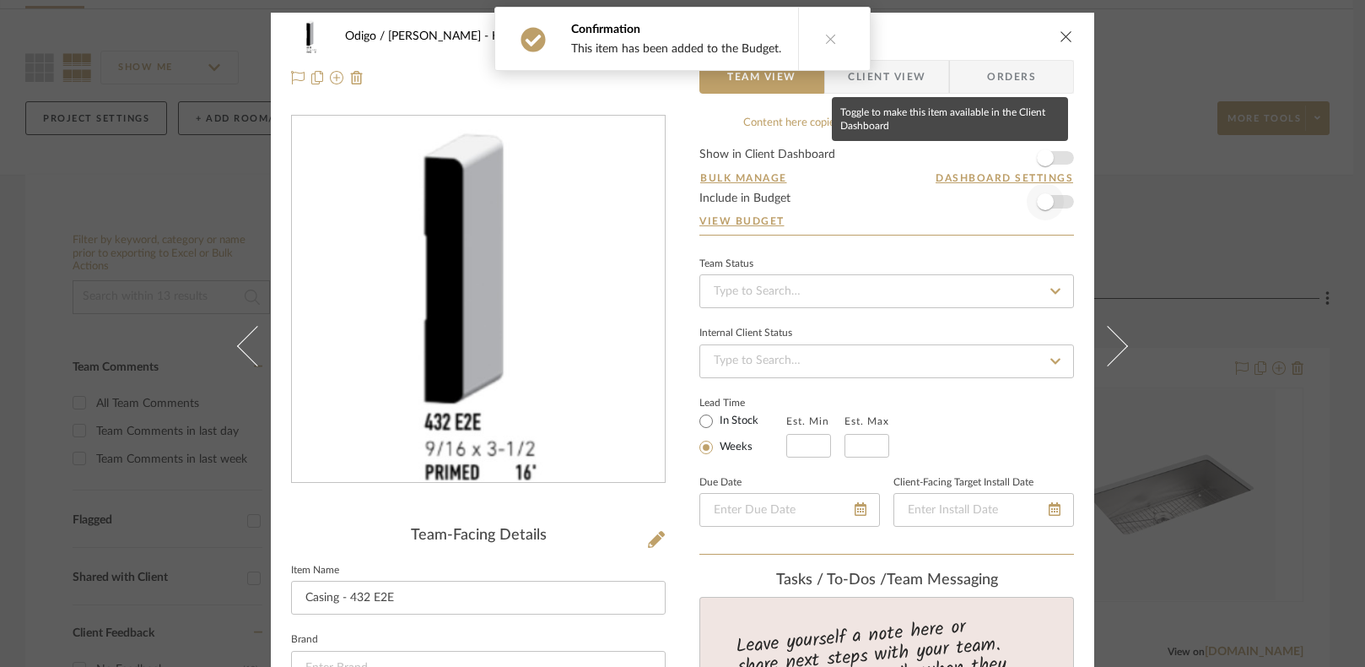
drag, startPoint x: 1036, startPoint y: 166, endPoint x: 1056, endPoint y: 215, distance: 52.6
click at [965, 165] on span "button" at bounding box center [1045, 157] width 17 height 17
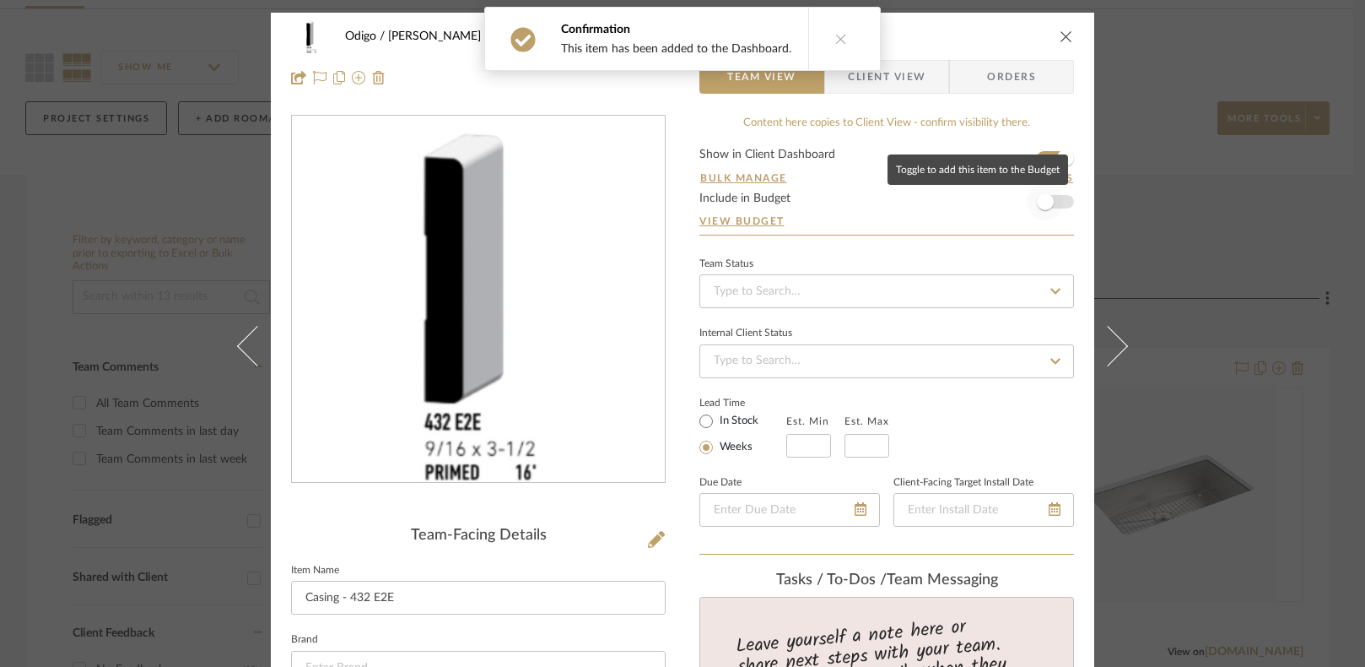
drag, startPoint x: 1051, startPoint y: 198, endPoint x: 1099, endPoint y: 240, distance: 64.0
click at [965, 199] on span "button" at bounding box center [1045, 201] width 37 height 37
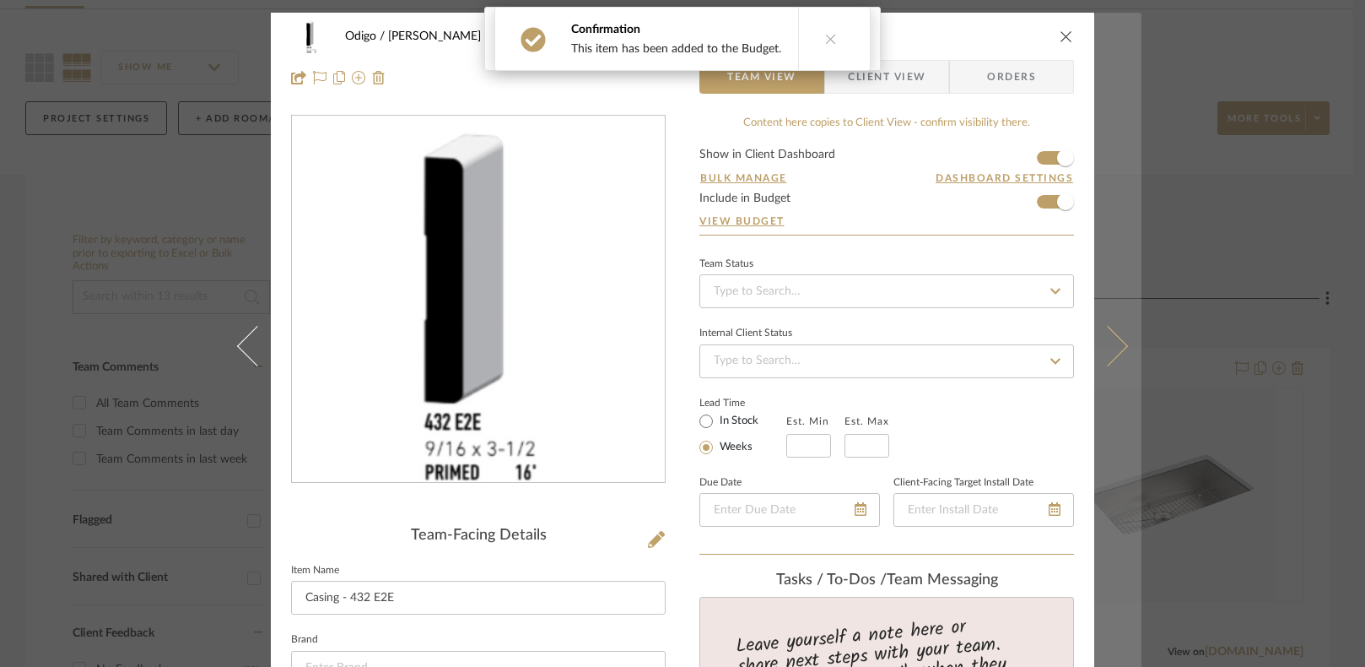
click at [965, 251] on button at bounding box center [1117, 346] width 47 height 667
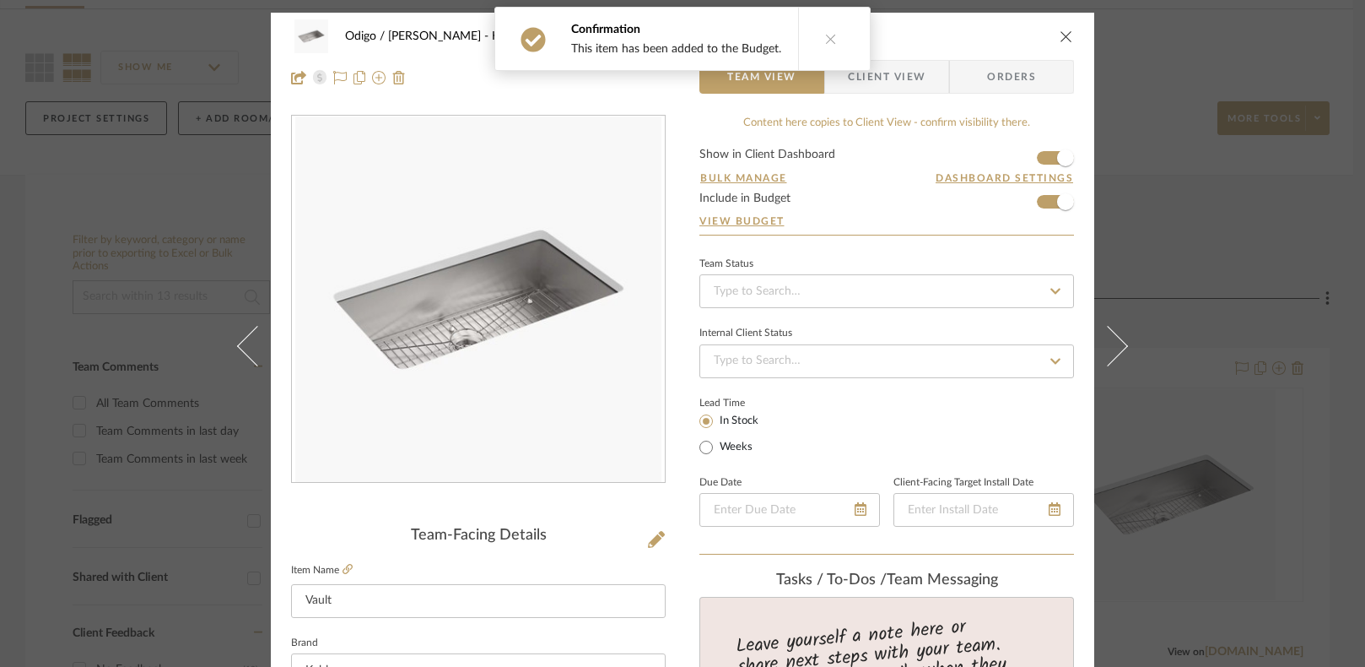
click at [965, 26] on div "Odigo / [PERSON_NAME] Kitchen Vault" at bounding box center [682, 36] width 783 height 34
click at [965, 41] on icon "close" at bounding box center [1067, 37] width 14 height 14
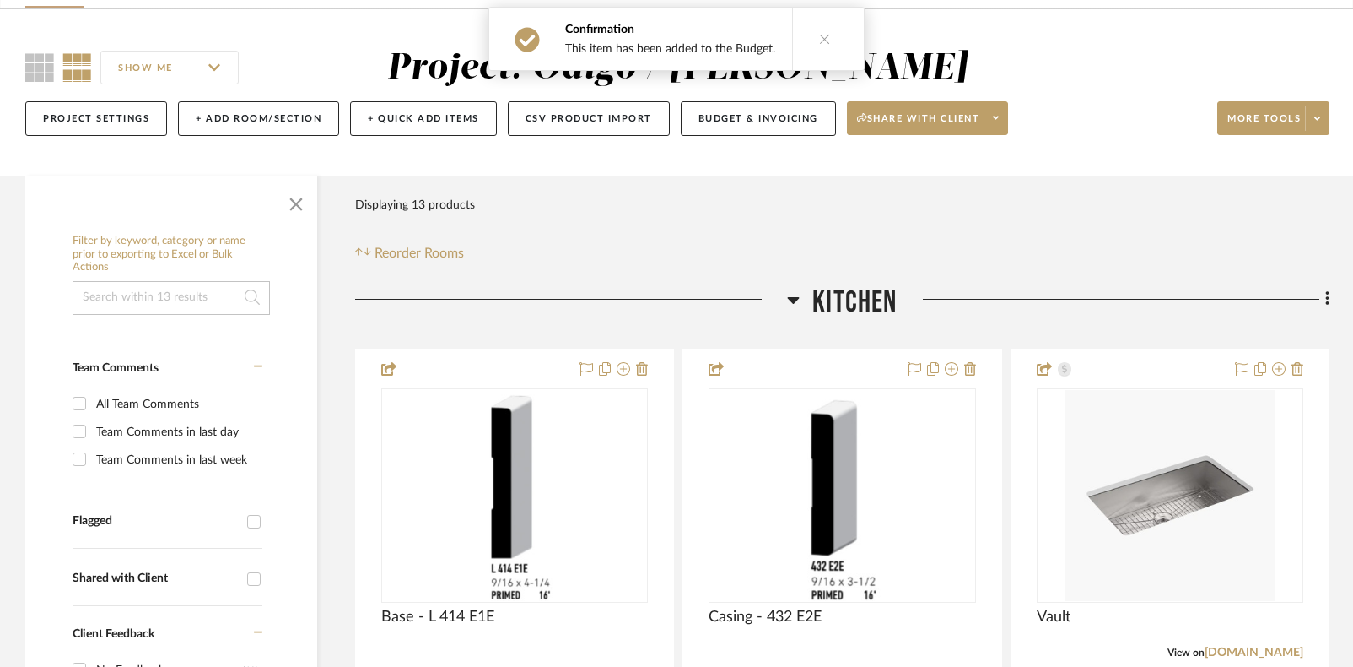
click at [965, 248] on div "Filter Products Displaying 13 products Reorder Rooms" at bounding box center [842, 225] width 975 height 75
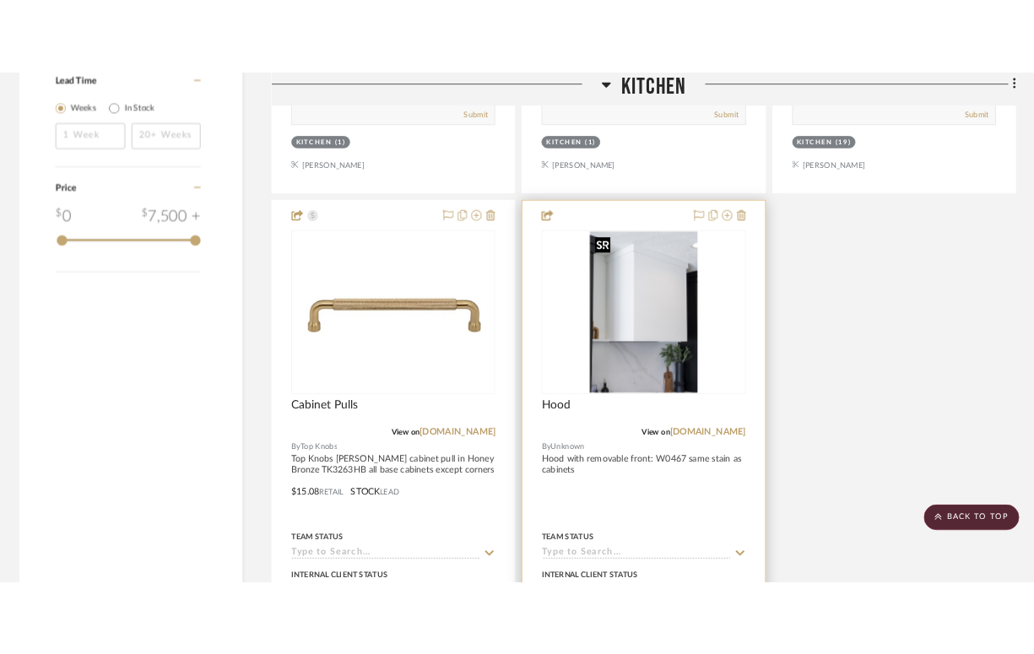
scroll to position [1800, 0]
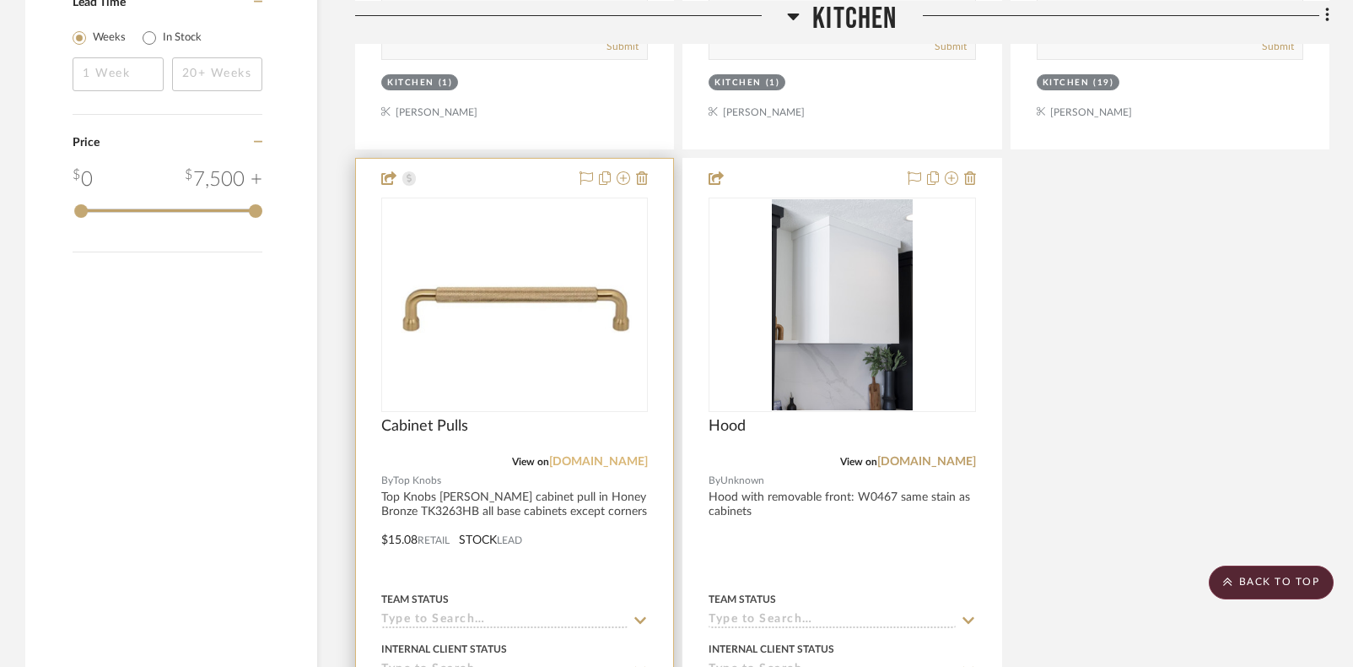
click at [594, 456] on link "[DOMAIN_NAME]" at bounding box center [598, 462] width 99 height 12
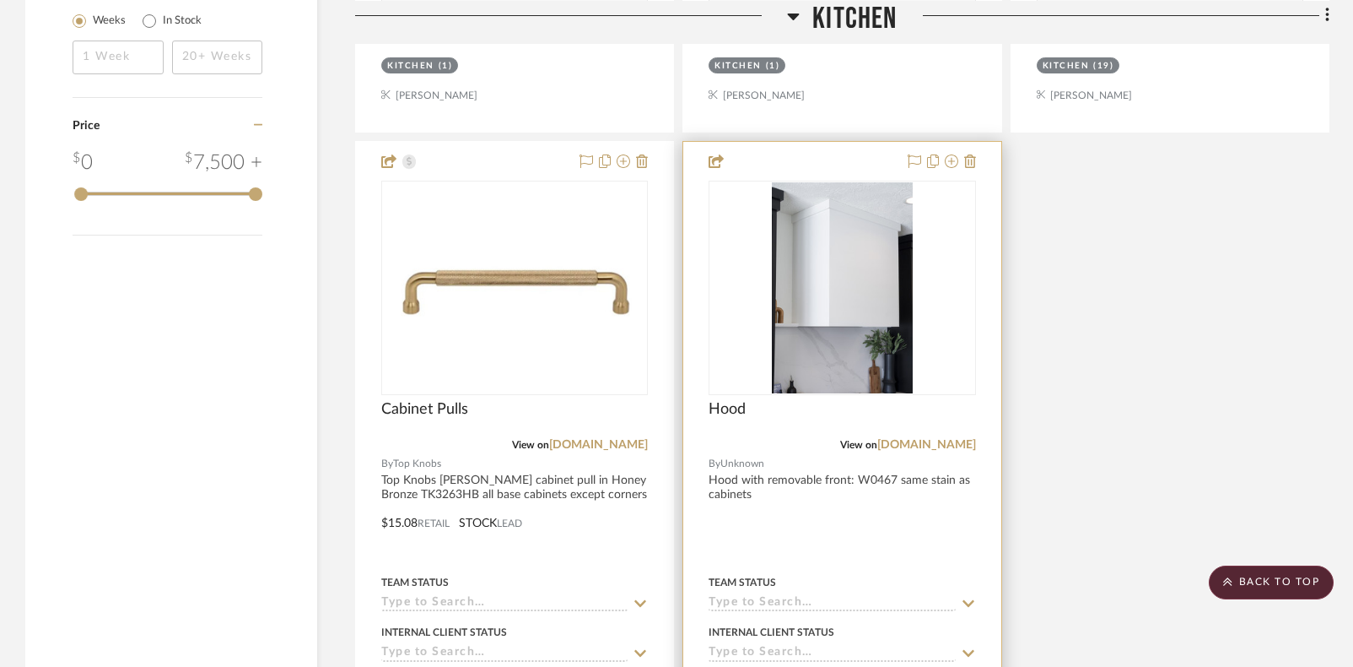
scroll to position [1912, 0]
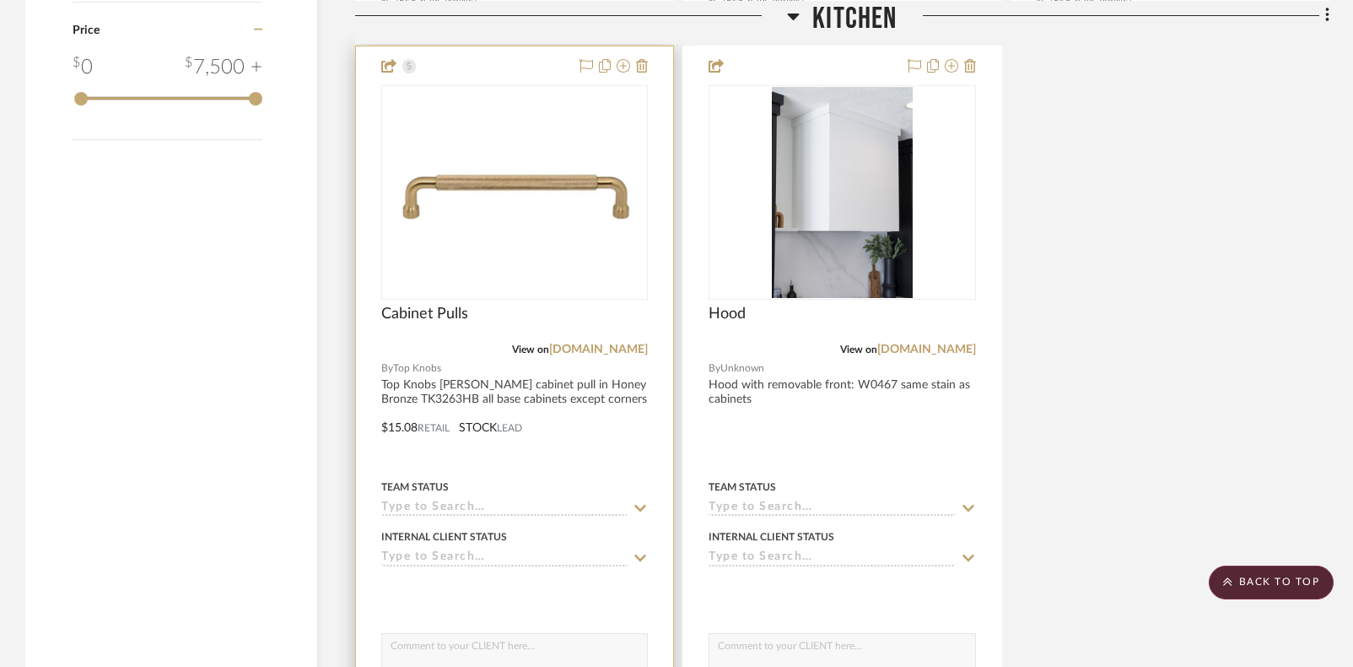
click at [526, 195] on img "0" at bounding box center [514, 193] width 263 height 88
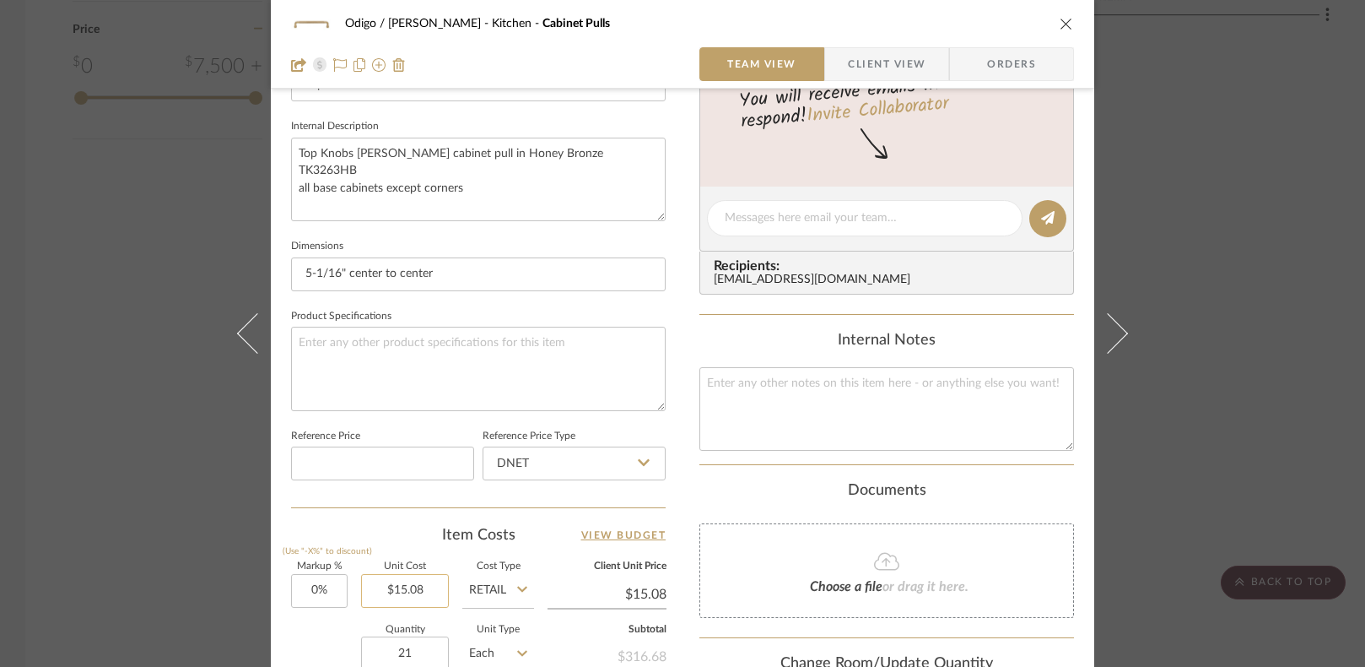
scroll to position [787, 0]
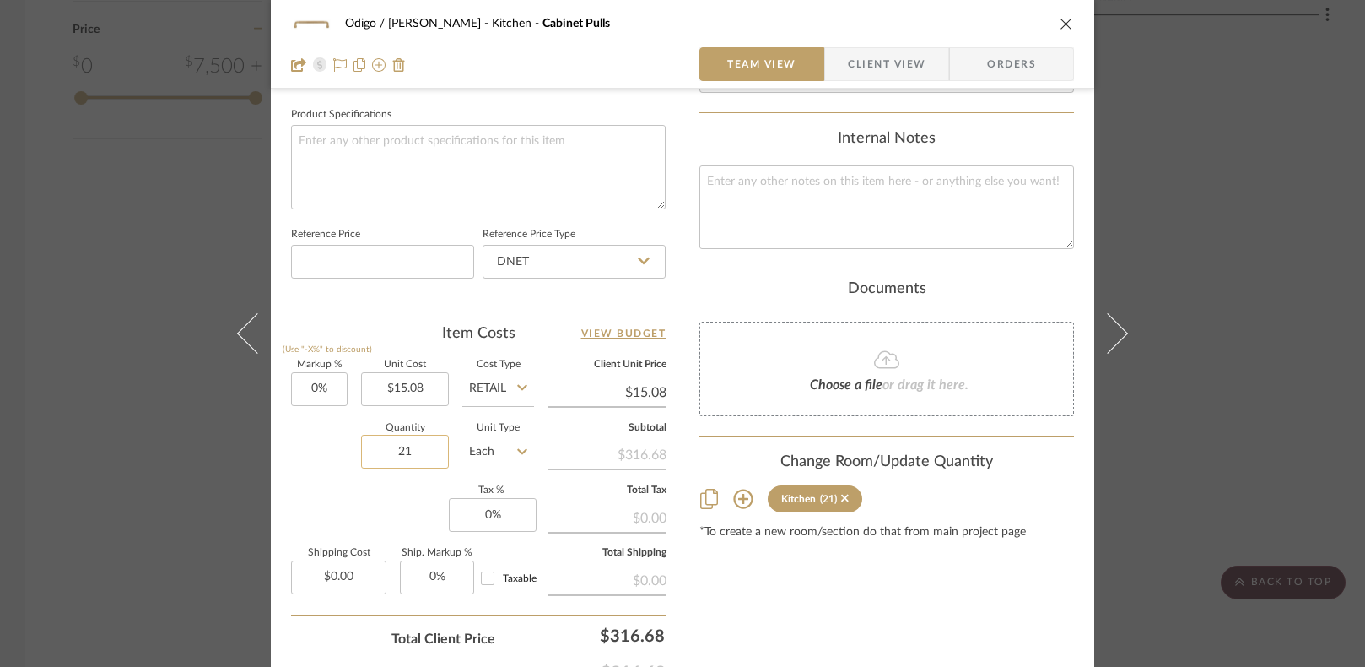
click at [405, 449] on input "21" at bounding box center [405, 452] width 88 height 34
type input "20"
click at [803, 601] on div "Content here copies to Client View - confirm visibility there. Show in Client D…" at bounding box center [886, 22] width 375 height 1389
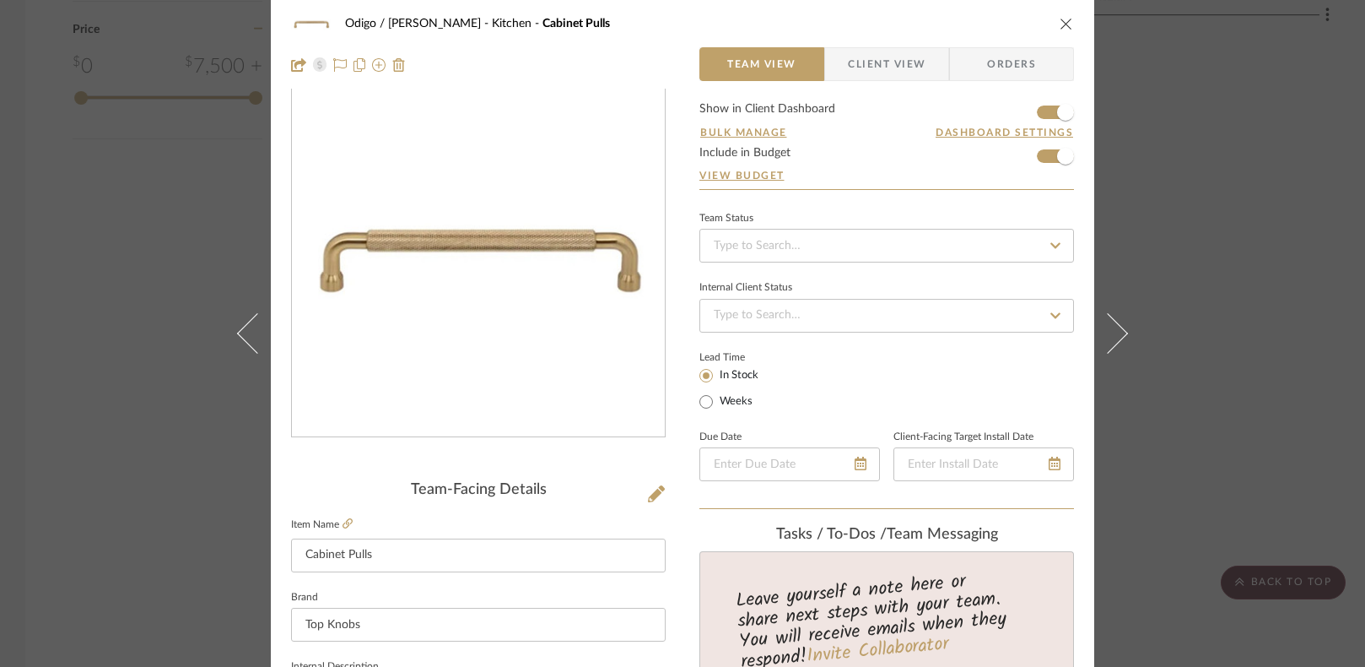
scroll to position [0, 0]
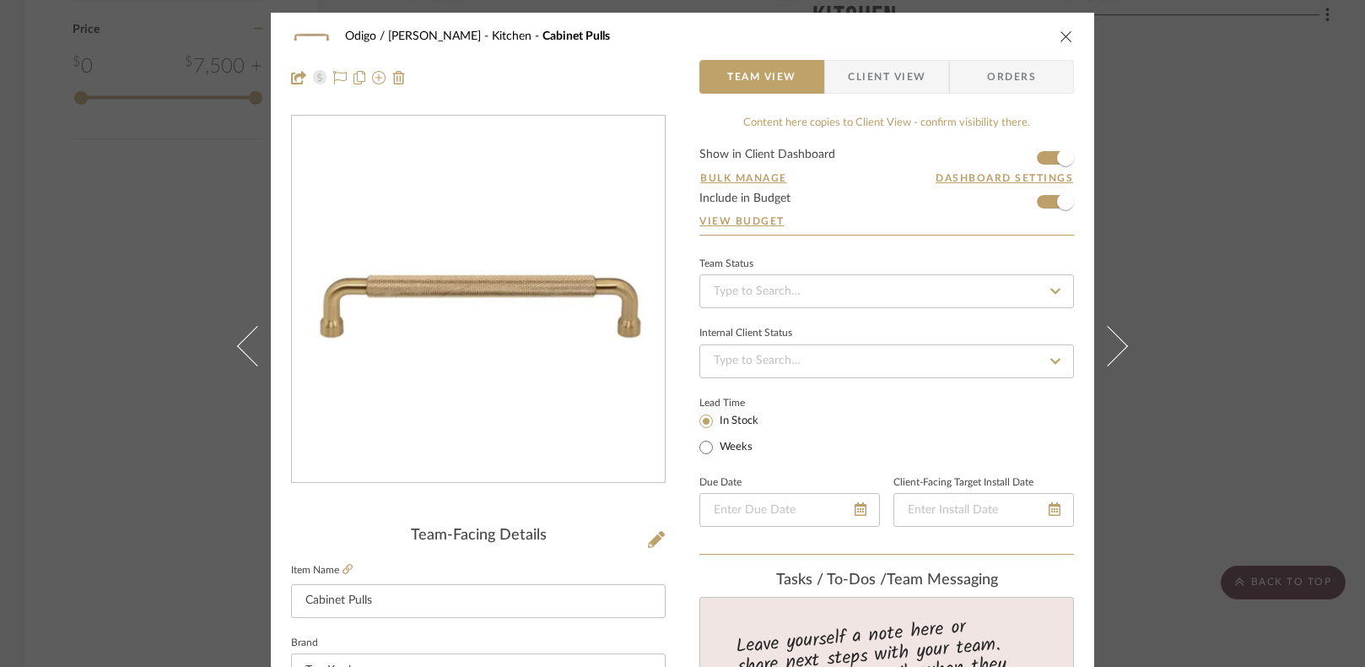
click at [965, 40] on icon "close" at bounding box center [1067, 37] width 14 height 14
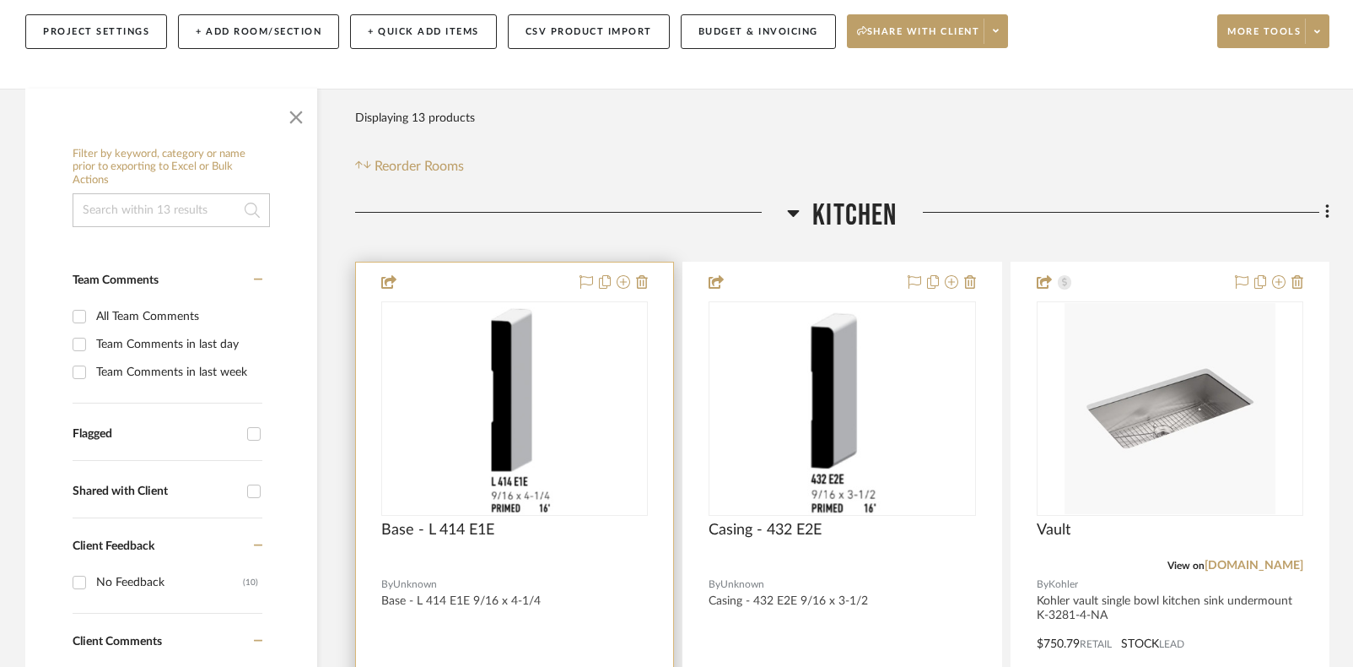
scroll to position [450, 0]
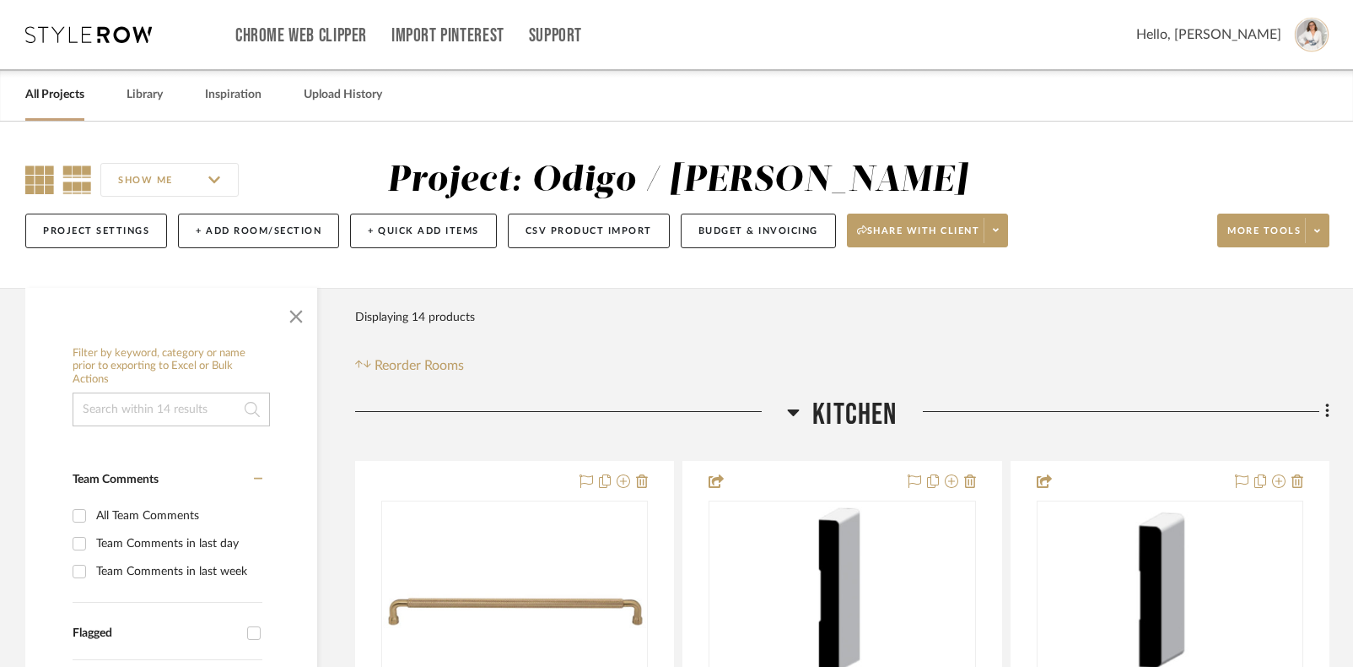
click at [35, 192] on icon at bounding box center [39, 179] width 29 height 29
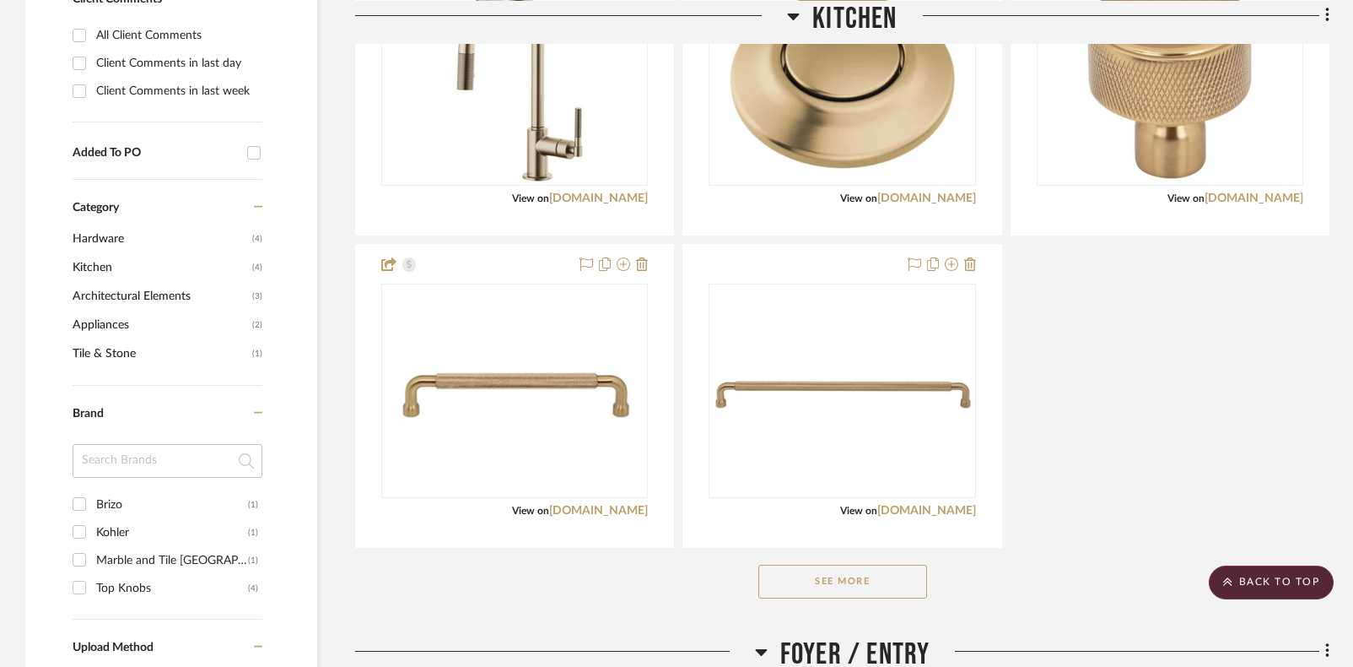
scroll to position [867, 0]
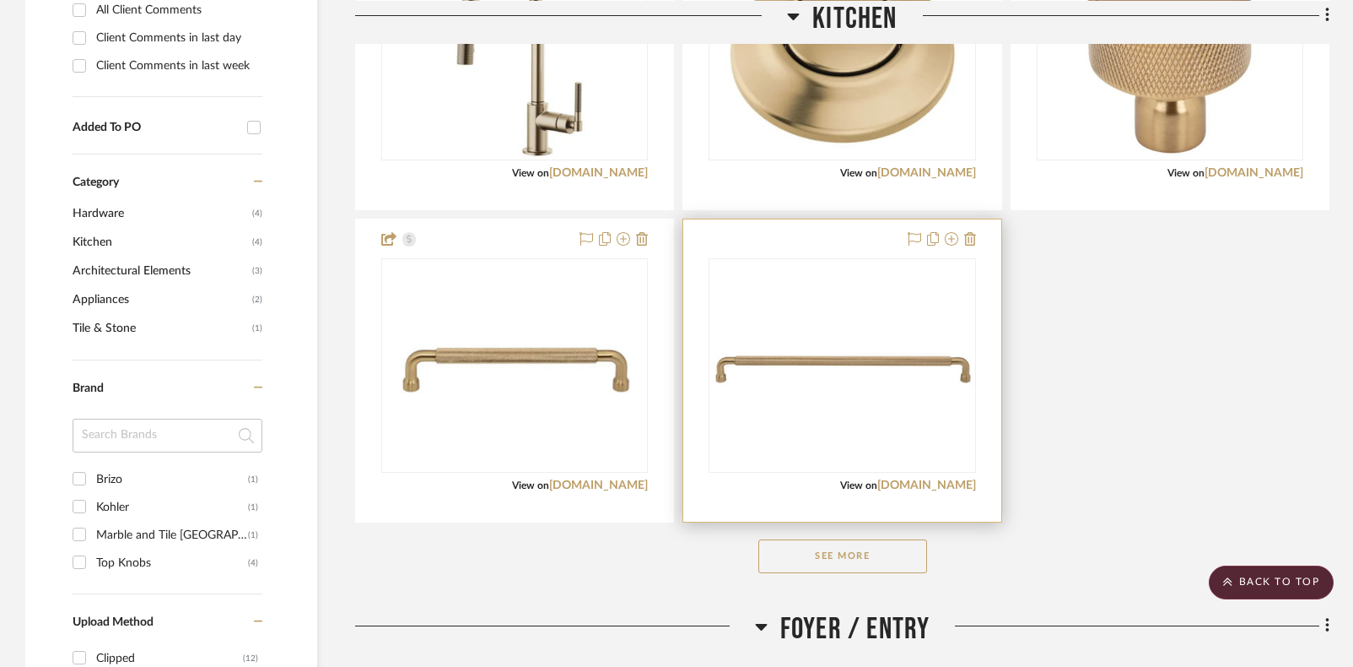
click at [851, 392] on img "0" at bounding box center [841, 366] width 263 height 68
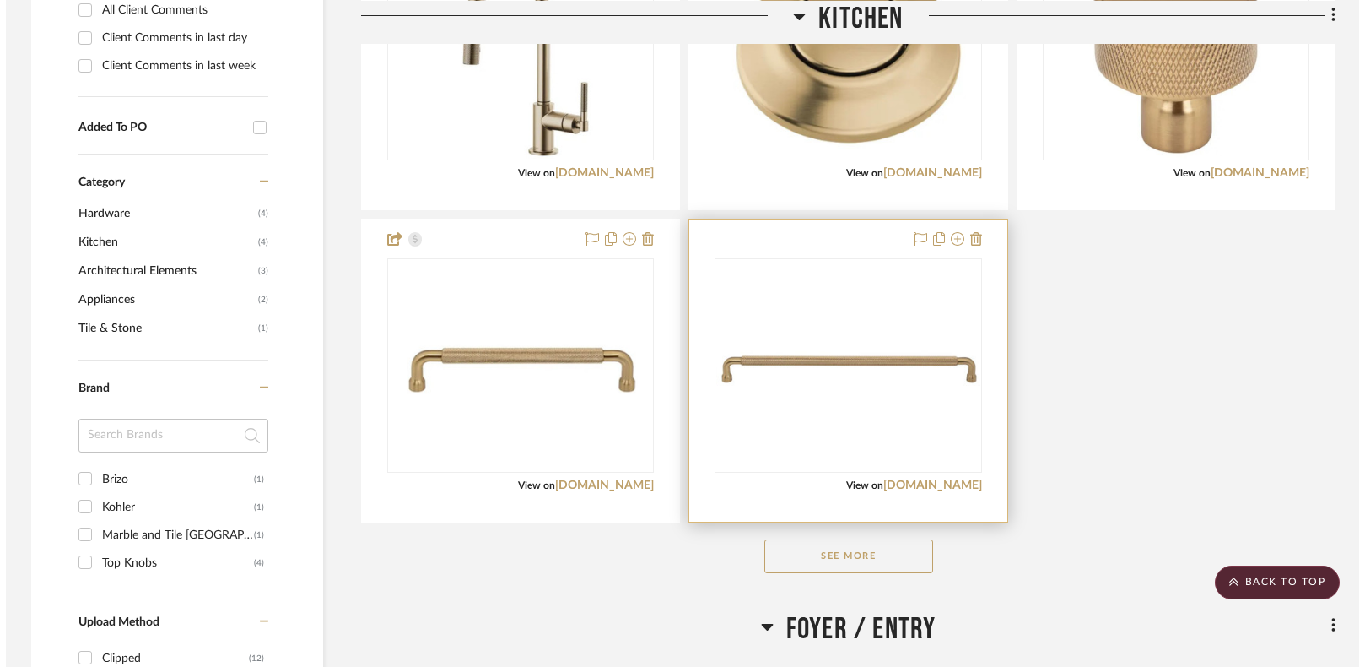
scroll to position [0, 0]
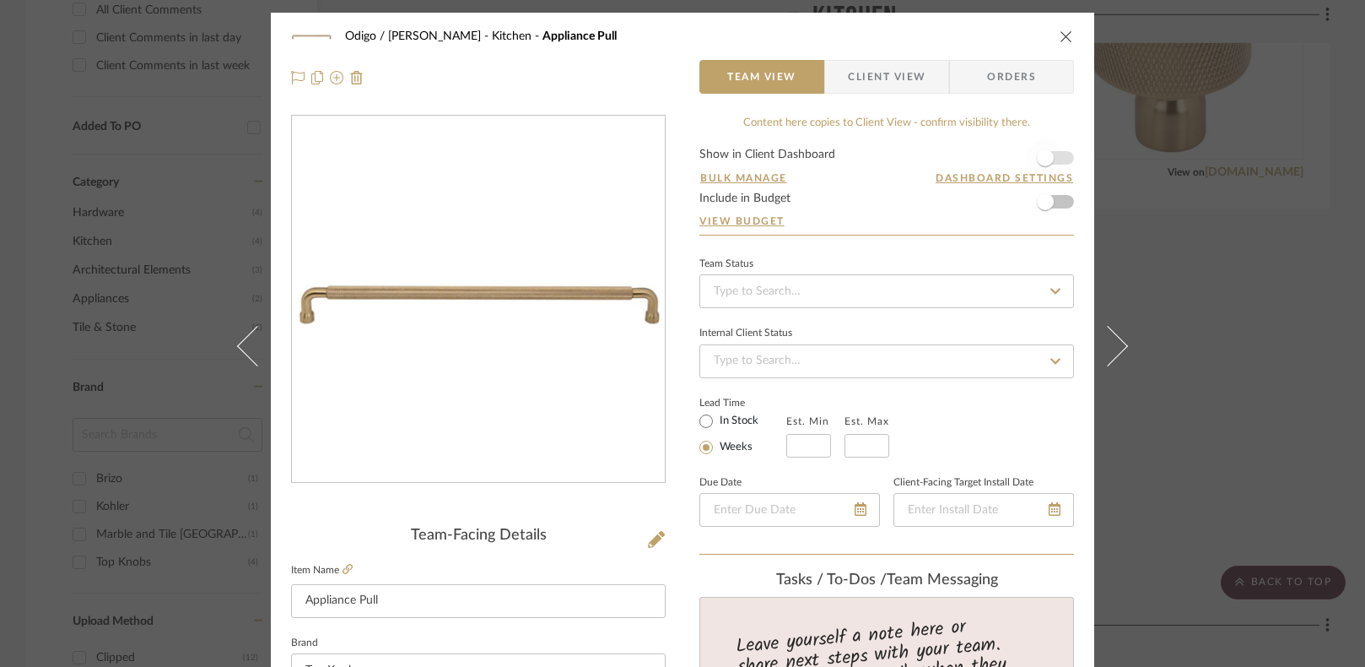
click at [1043, 158] on span "button" at bounding box center [1045, 157] width 17 height 17
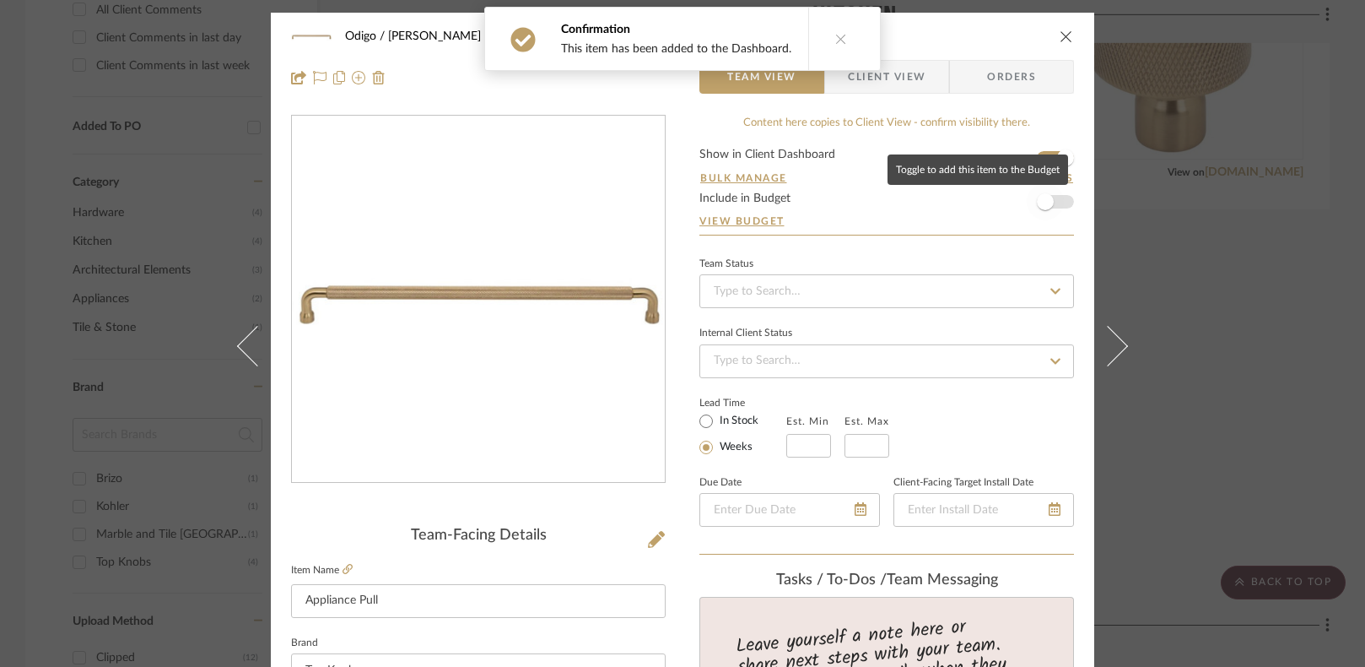
click at [1045, 202] on span "button" at bounding box center [1045, 201] width 17 height 17
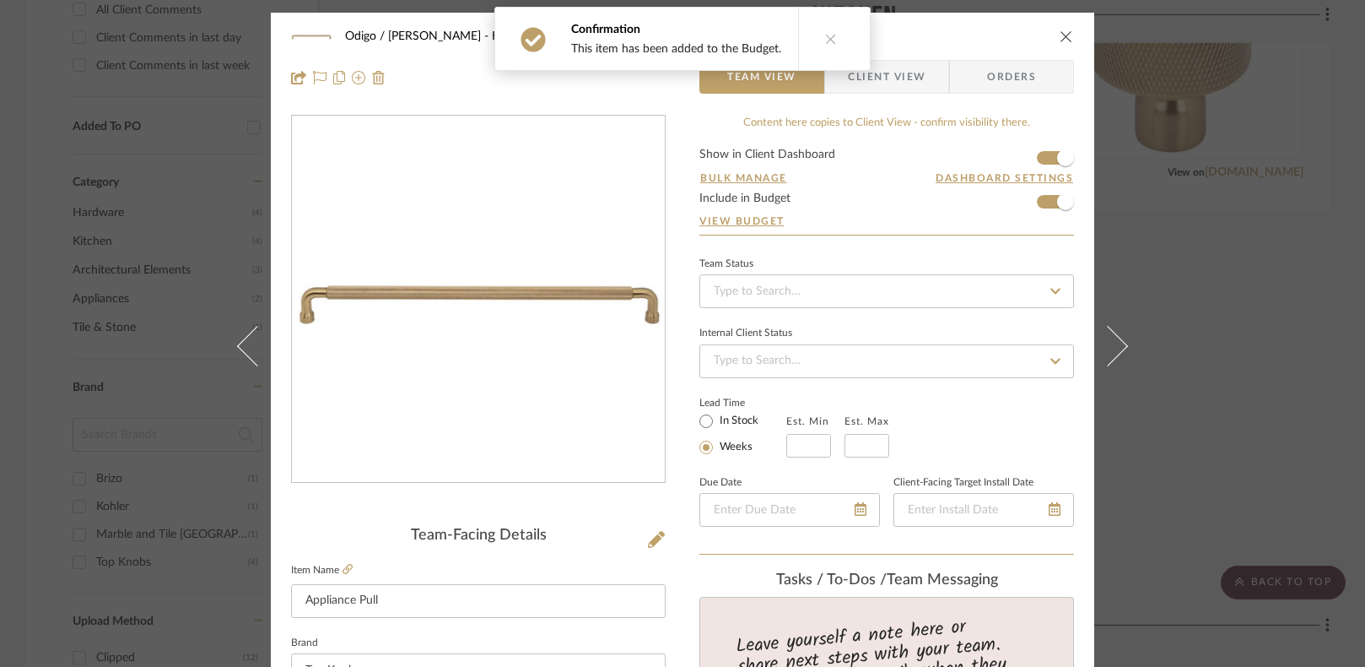
click at [1028, 45] on div "Odigo / McRoy Kitchen Appliance Pull" at bounding box center [682, 36] width 783 height 34
click at [1056, 42] on div "Odigo / McRoy Kitchen Appliance Pull" at bounding box center [682, 36] width 783 height 34
click at [1060, 36] on icon "close" at bounding box center [1067, 37] width 14 height 14
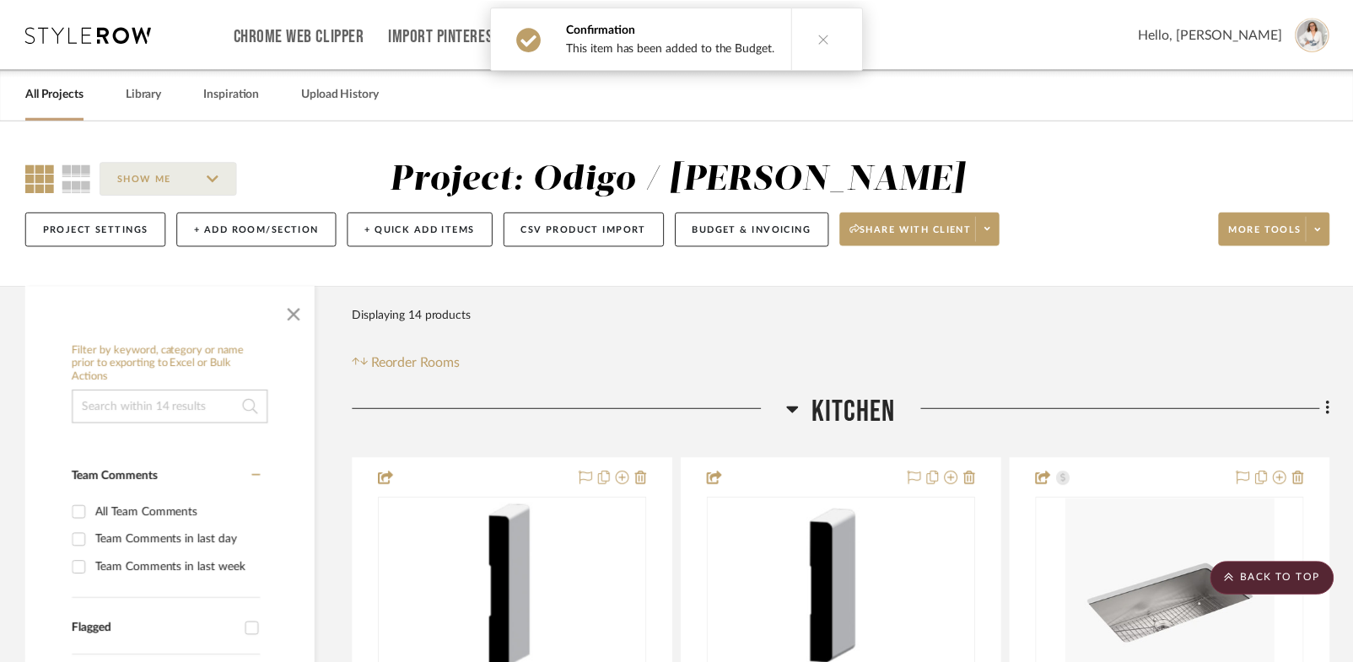
scroll to position [867, 0]
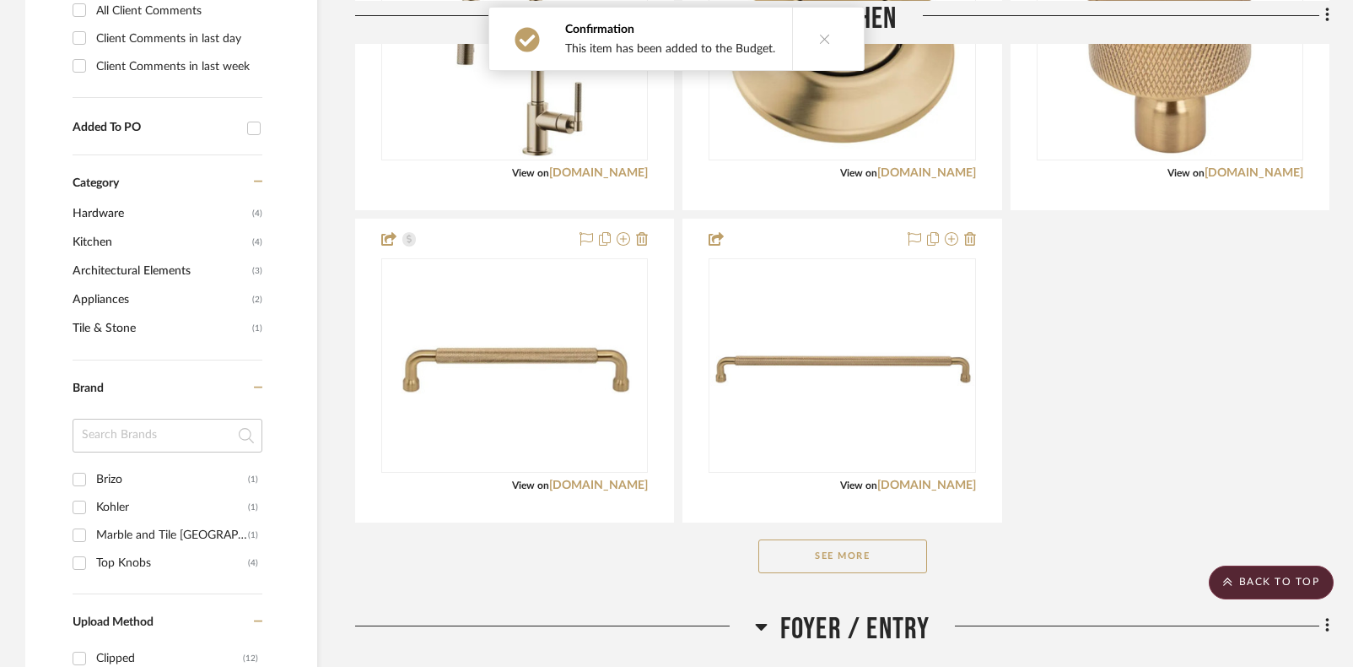
click at [1252, 440] on div "Base - L 414 E1E By Unknown Base - L 414 E1E 9/16 x 4-1/4 Team Status Internal …" at bounding box center [842, 58] width 975 height 928
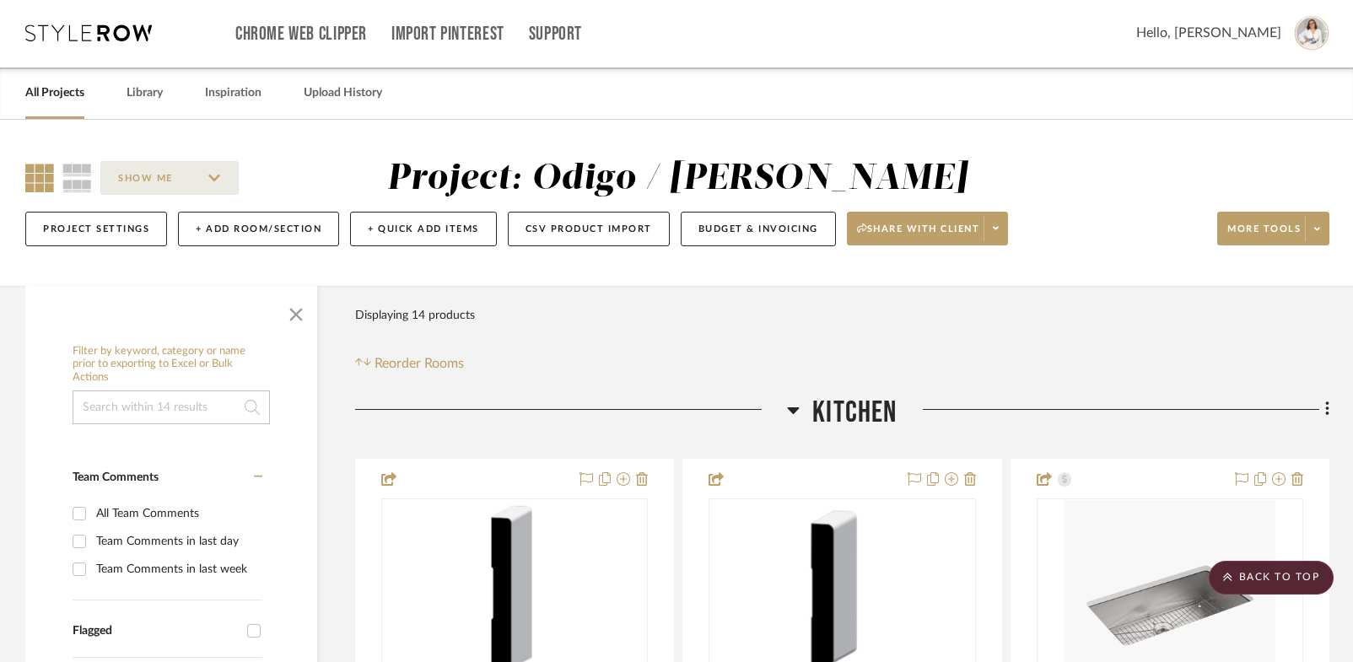
scroll to position [0, 0]
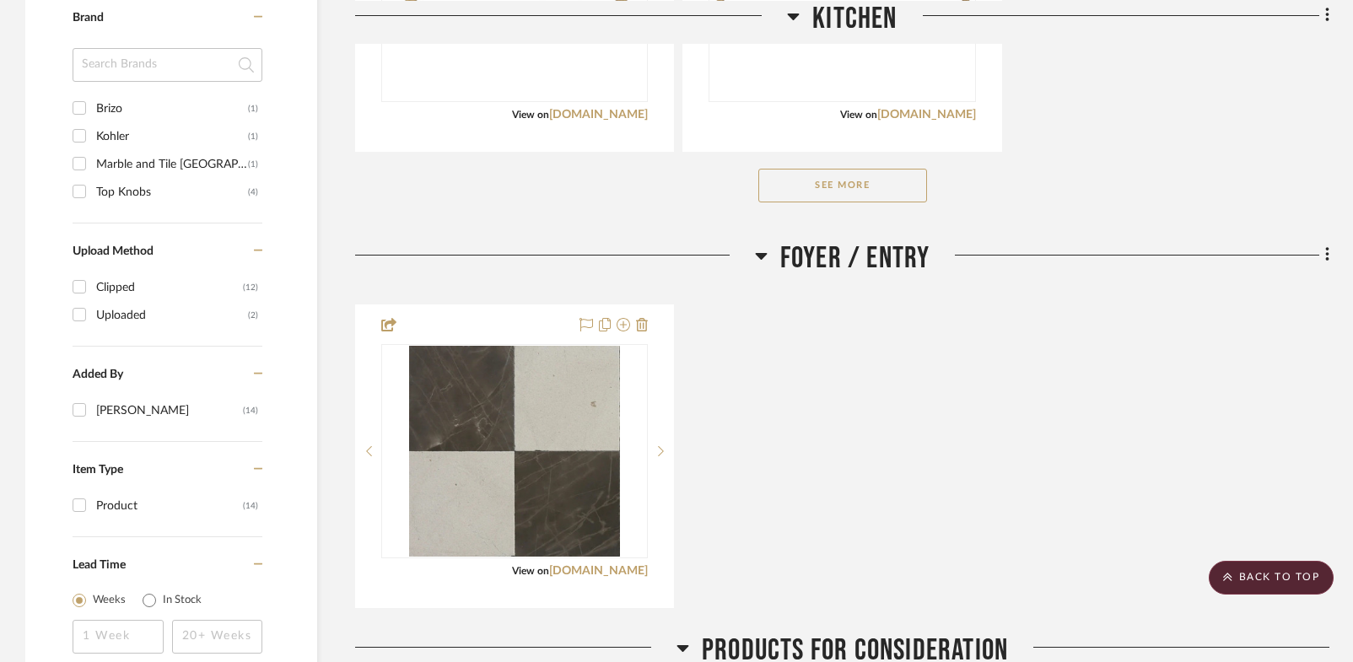
click at [824, 183] on button "See More" at bounding box center [843, 186] width 169 height 34
